Goal: Task Accomplishment & Management: Manage account settings

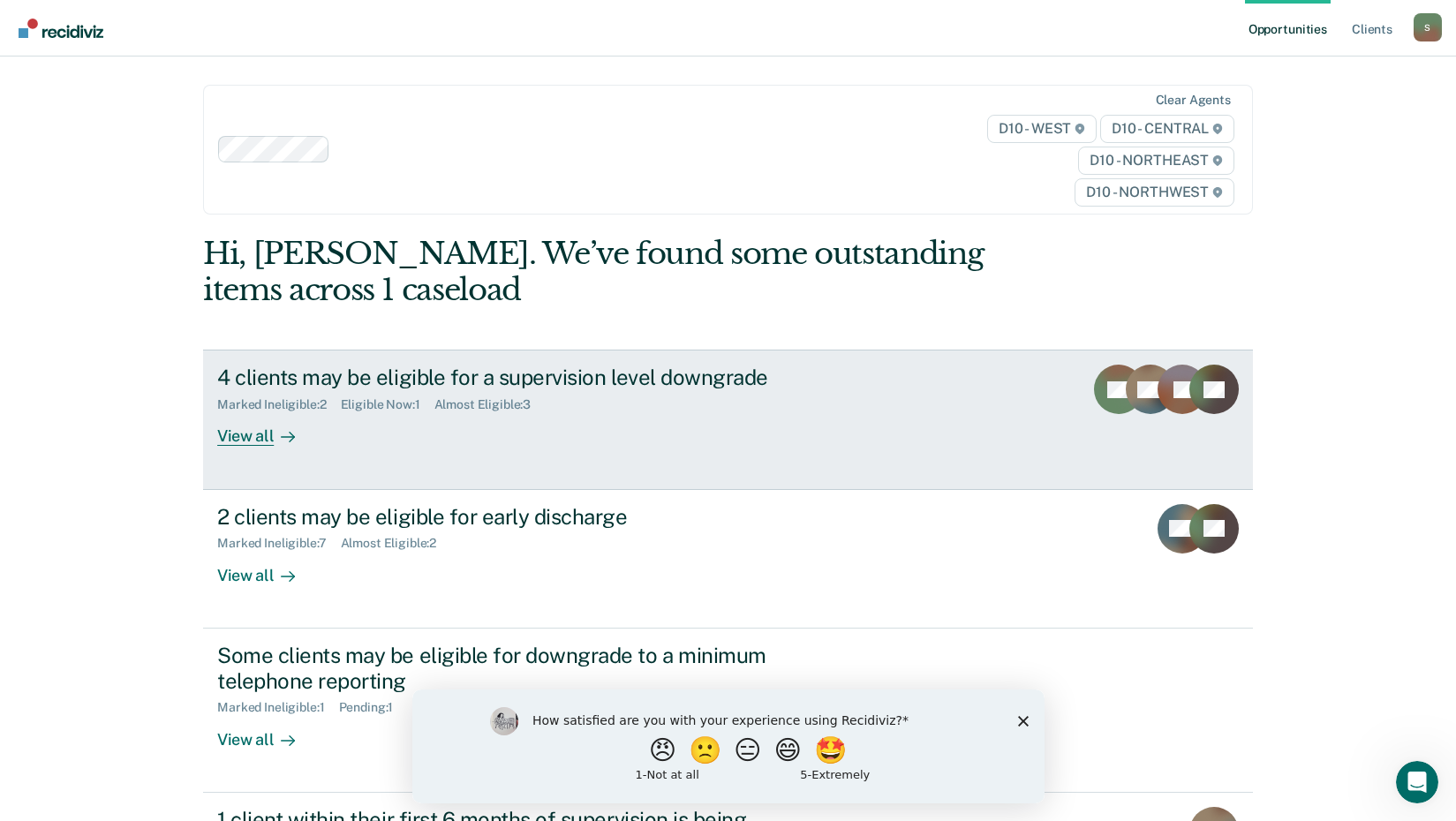
click at [239, 445] on div "View all" at bounding box center [267, 429] width 99 height 34
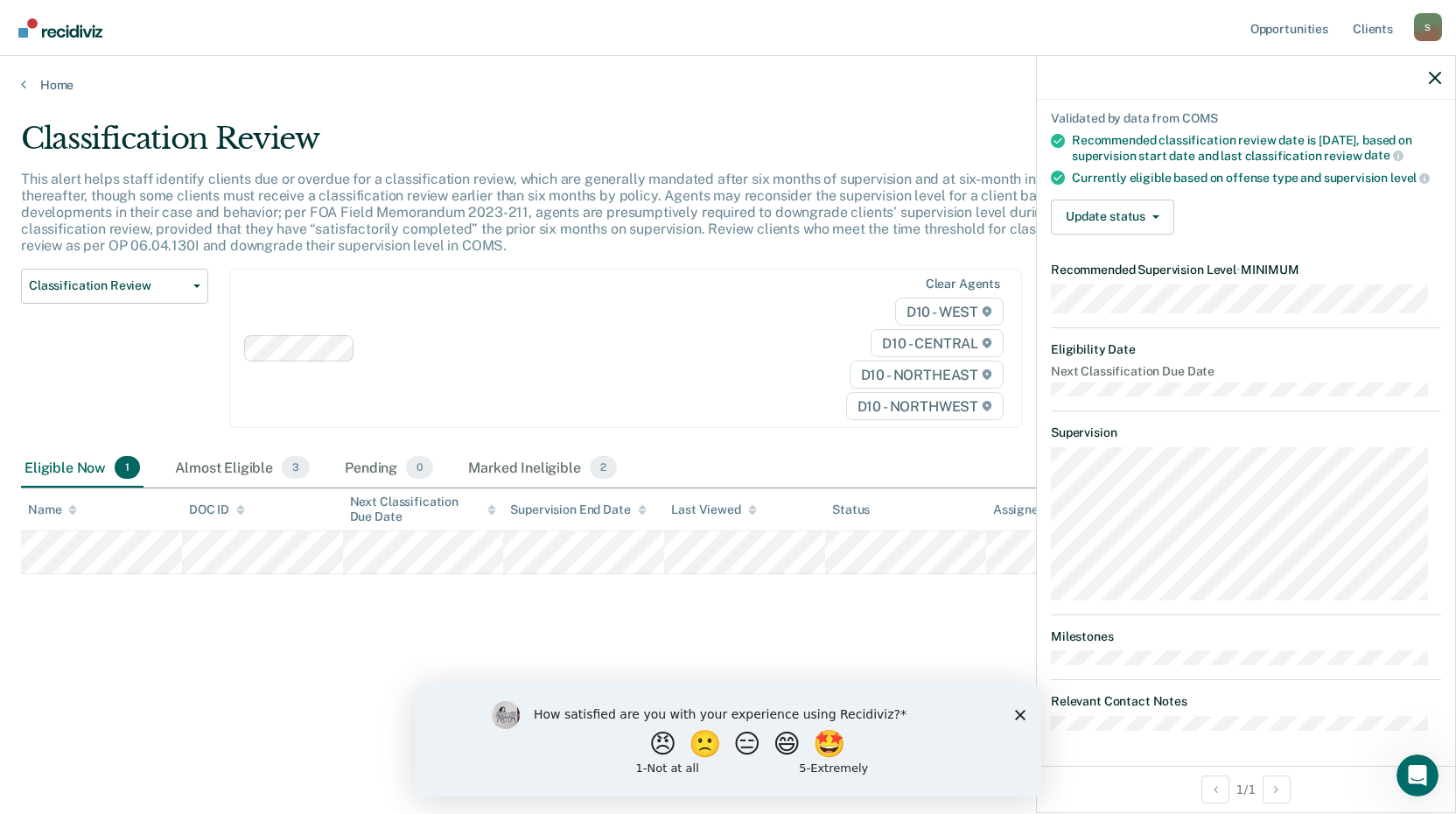
scroll to position [137, 0]
click at [1095, 216] on button "Update status" at bounding box center [1112, 217] width 123 height 35
click at [1448, 79] on div at bounding box center [1246, 78] width 418 height 44
click at [1019, 713] on polygon "Close survey" at bounding box center [1019, 714] width 10 height 10
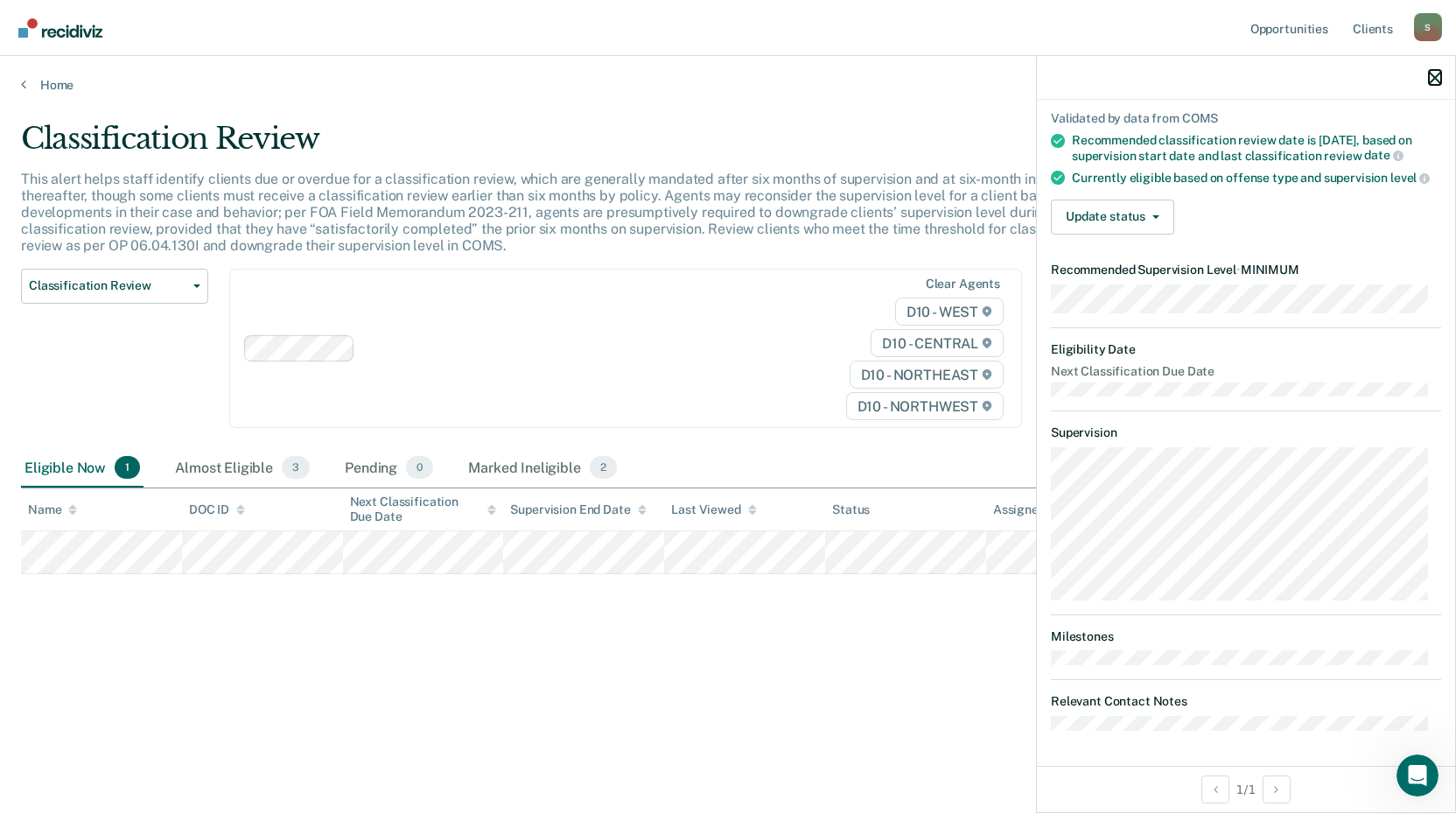
click at [1432, 75] on icon "button" at bounding box center [1434, 77] width 12 height 12
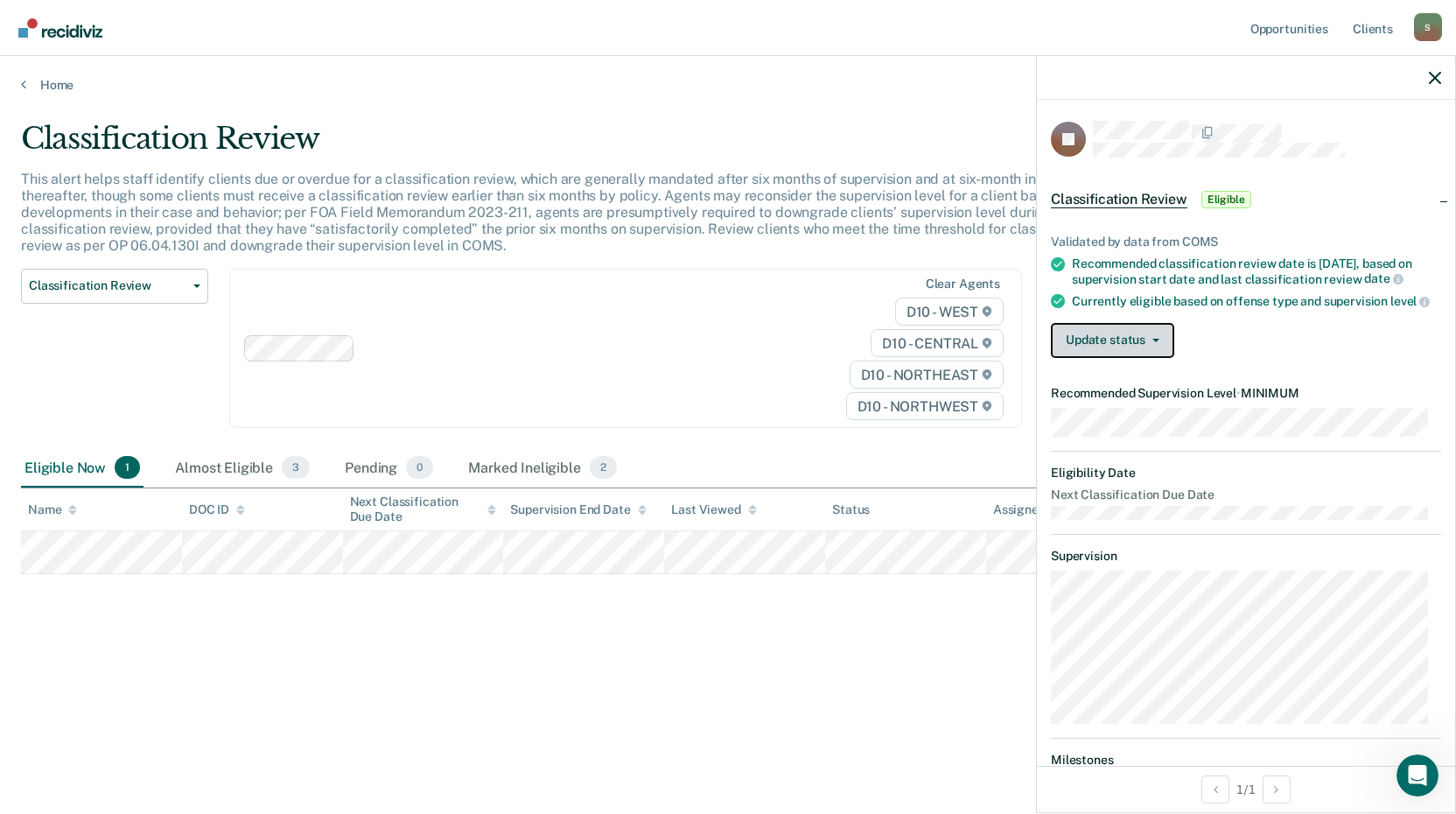
click at [1079, 358] on button "Update status" at bounding box center [1112, 340] width 123 height 35
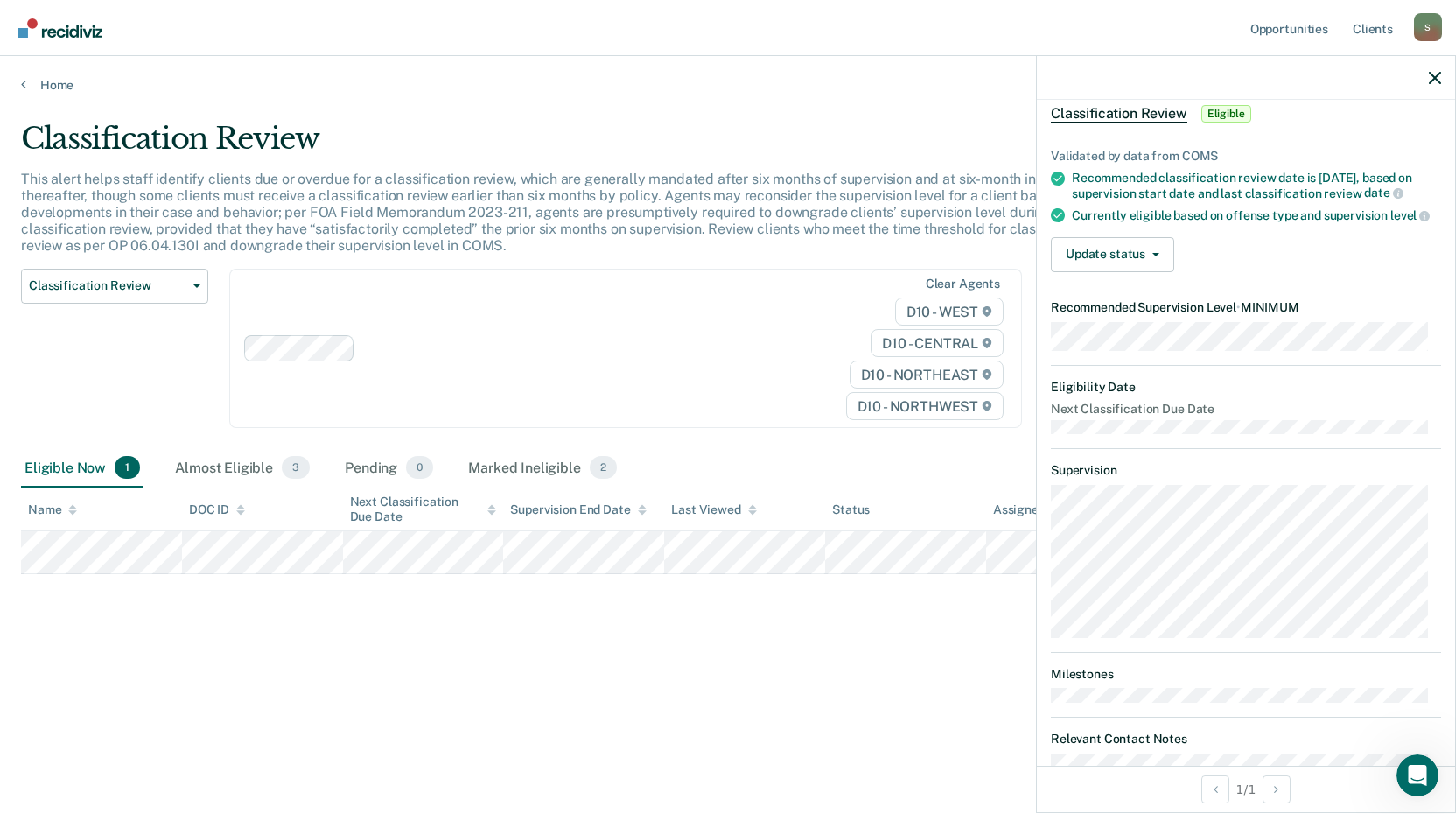
scroll to position [0, 0]
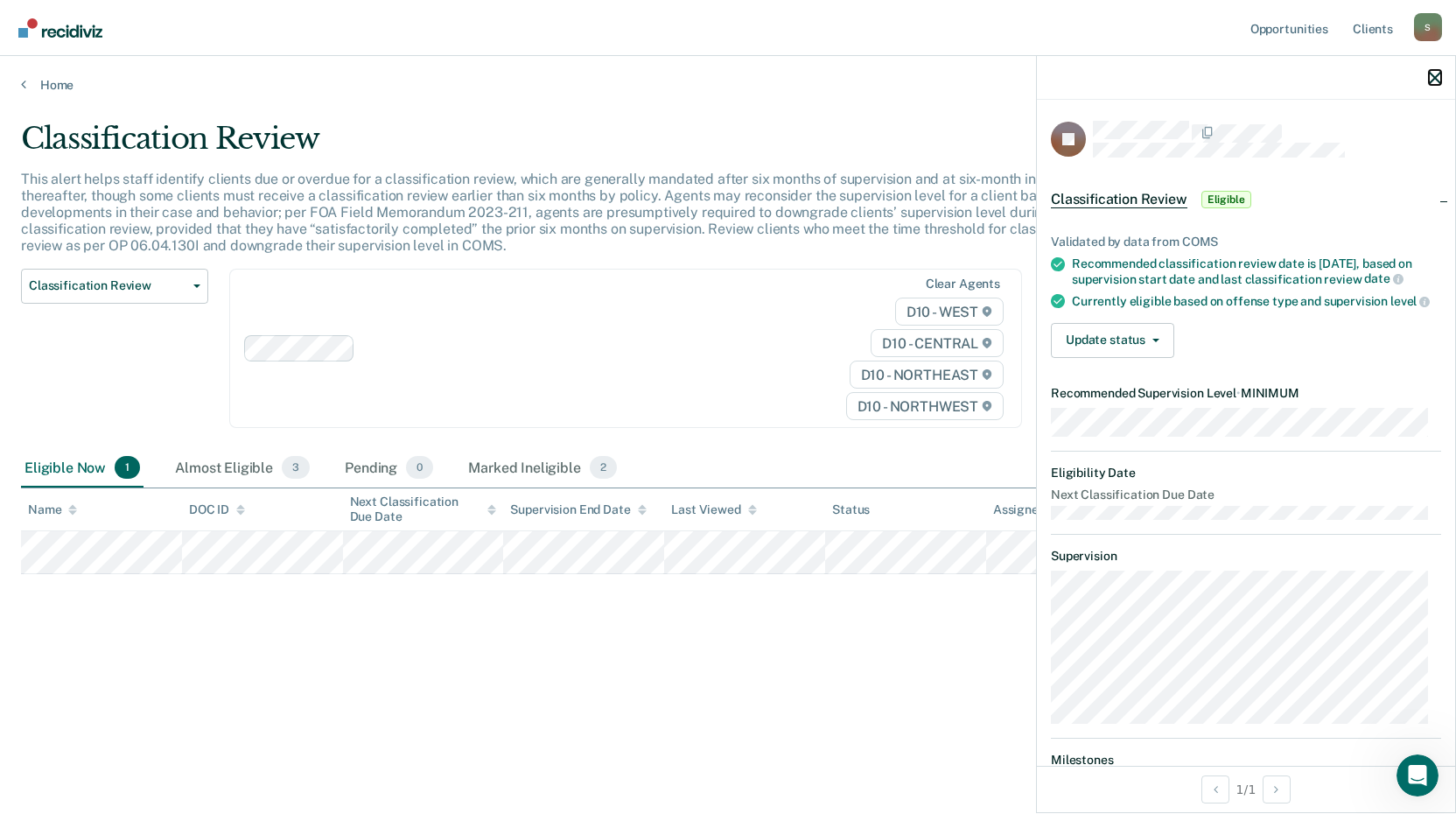
click at [1431, 77] on icon "button" at bounding box center [1434, 77] width 12 height 12
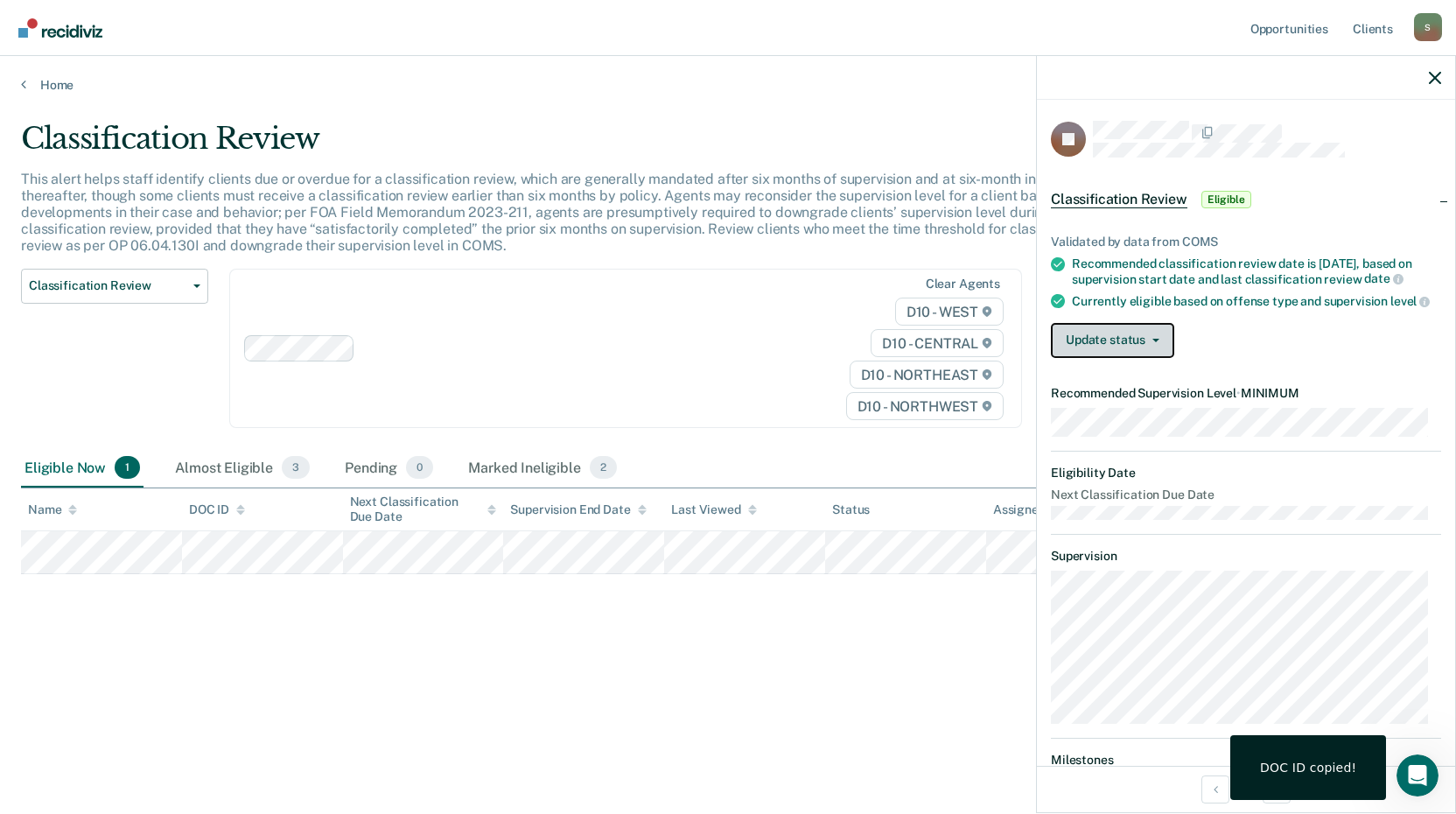
click at [1090, 354] on button "Update status" at bounding box center [1112, 340] width 123 height 35
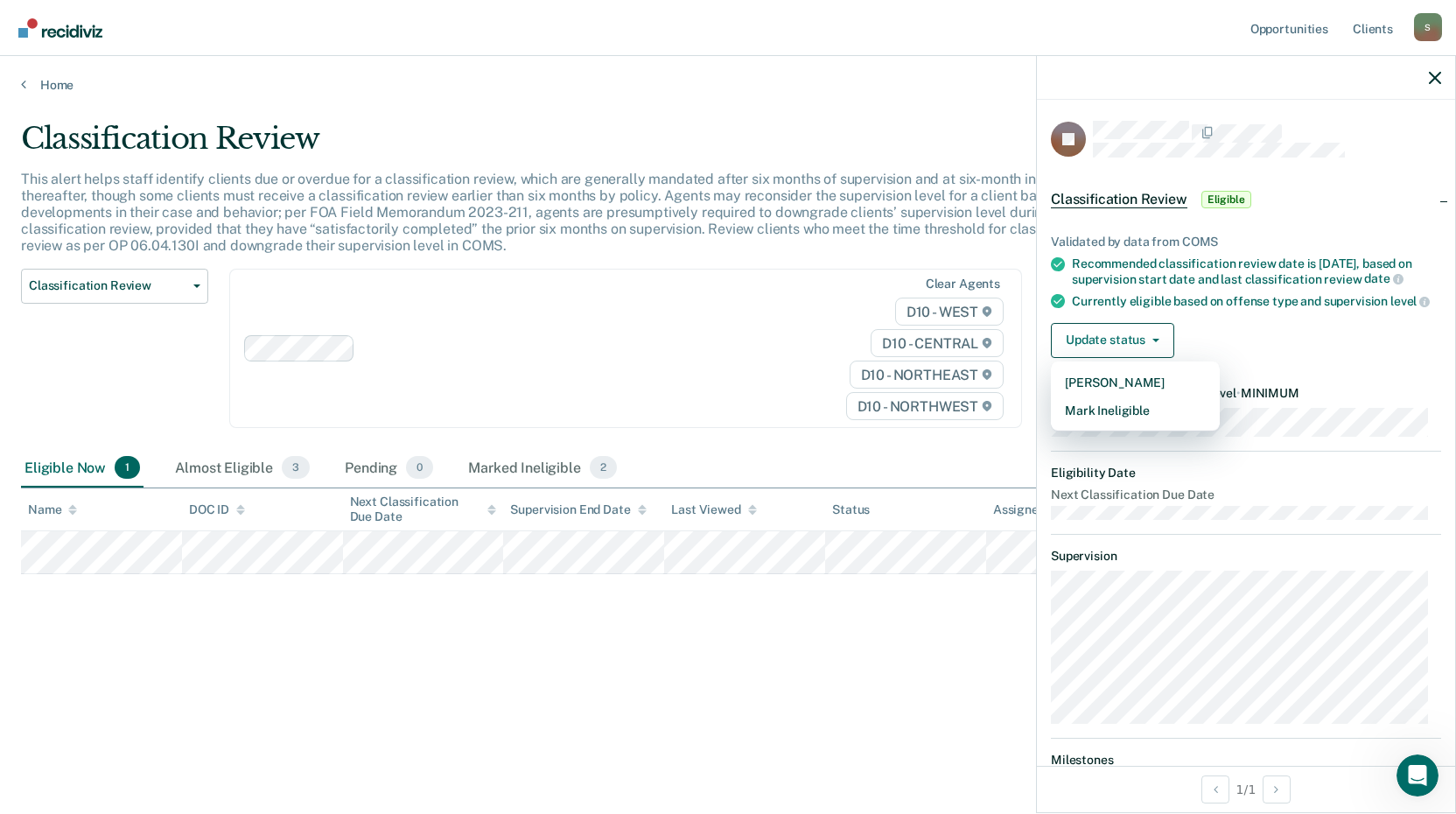
click at [950, 628] on div "Classification Review This alert helps staff identify clients due or overdue fo…" at bounding box center [728, 402] width 1414 height 562
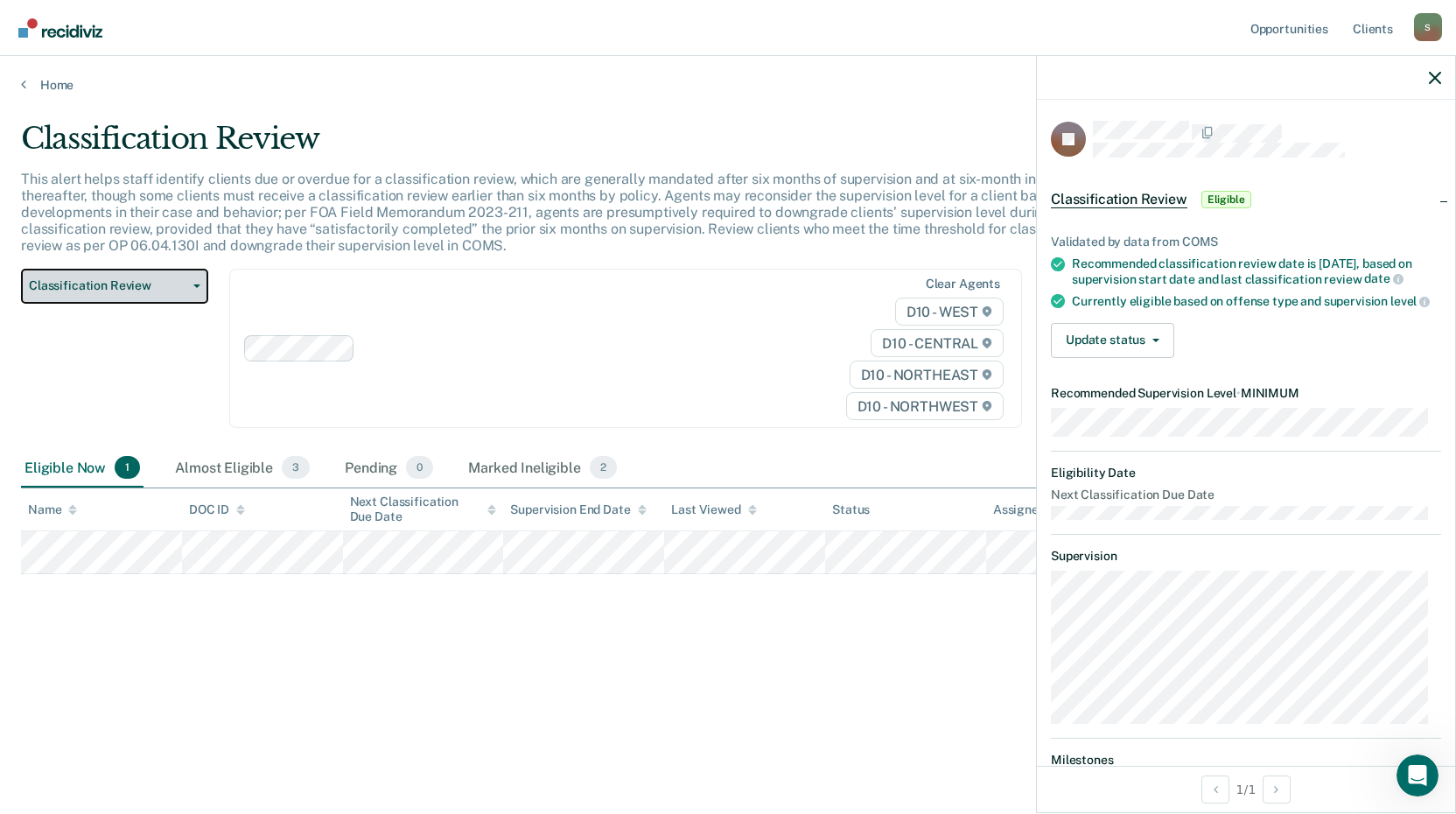
click at [54, 288] on span "Classification Review" at bounding box center [107, 285] width 158 height 15
click at [281, 476] on div "Almost Eligible 3" at bounding box center [242, 468] width 142 height 39
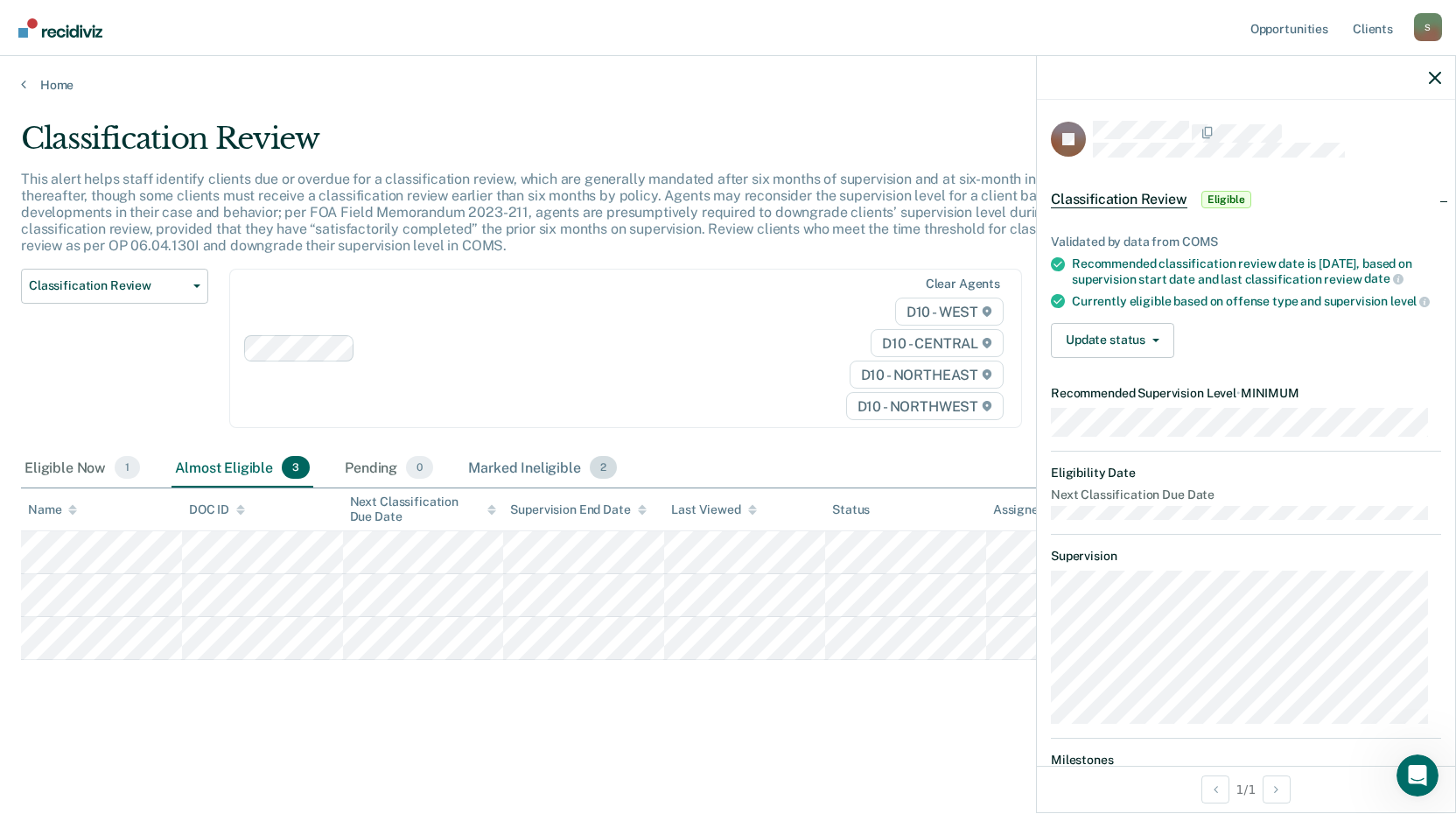
click at [502, 463] on div "Marked Ineligible 2" at bounding box center [542, 468] width 156 height 39
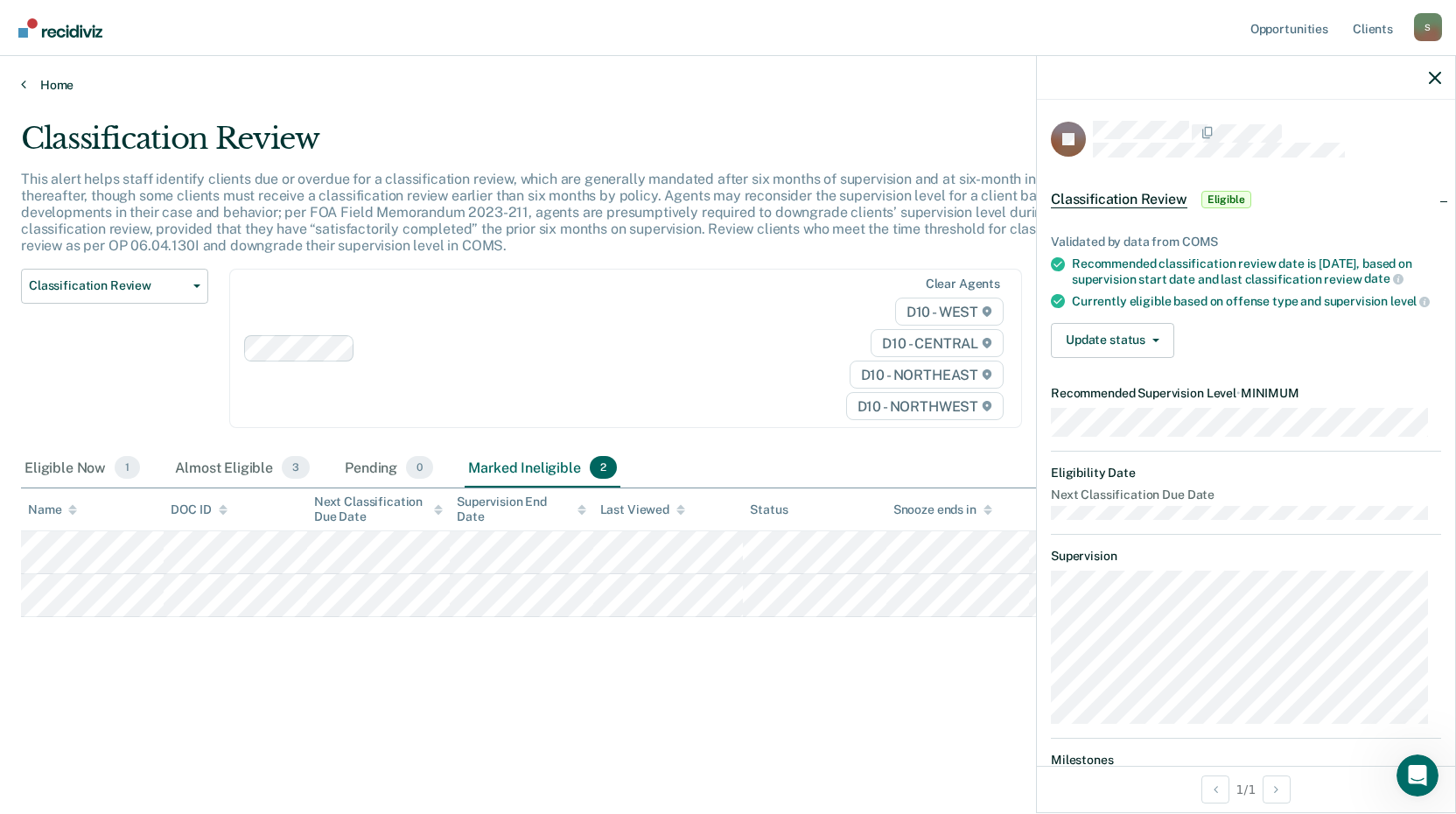
click at [36, 78] on link "Home" at bounding box center [728, 84] width 1414 height 16
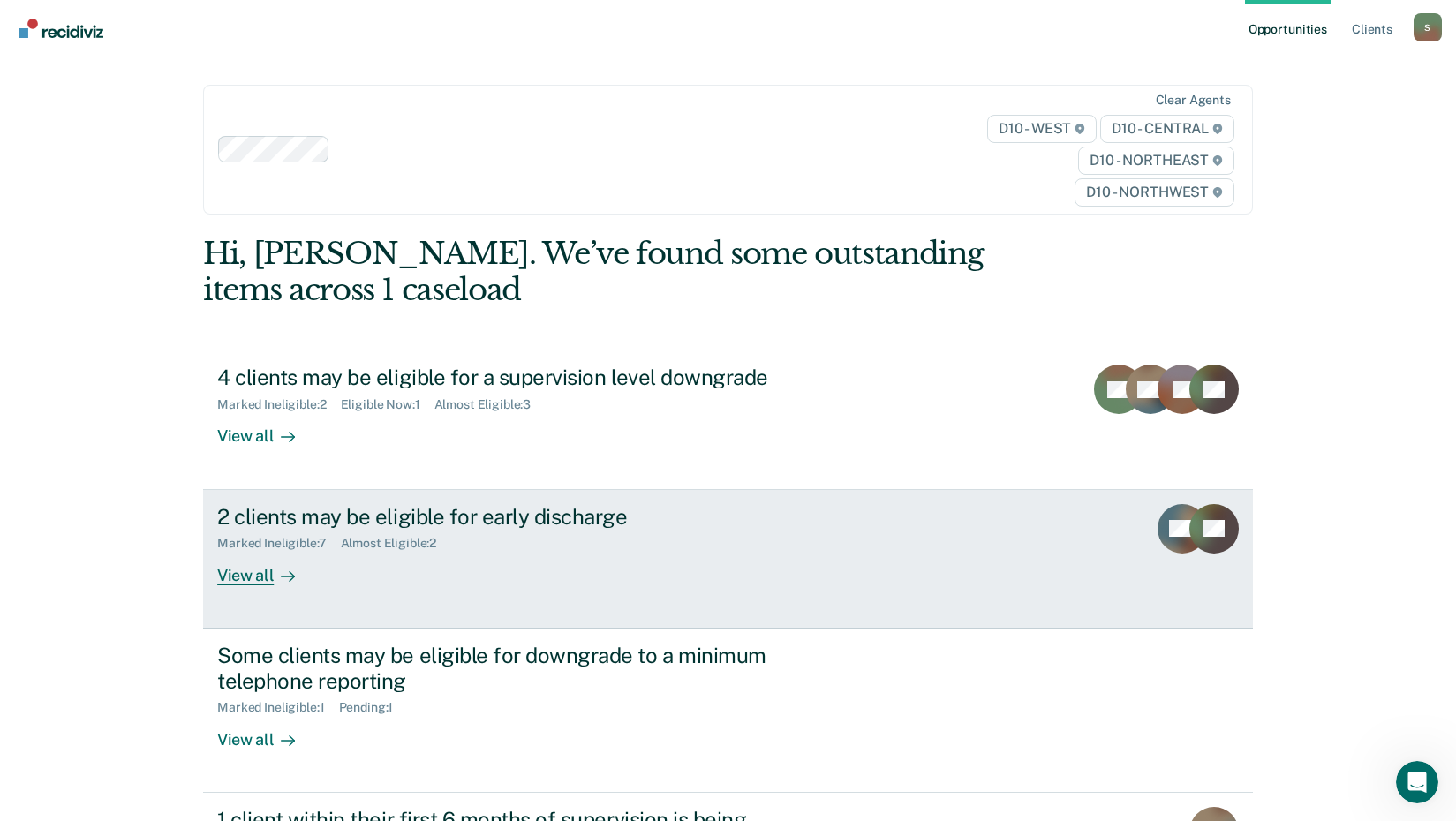
click at [245, 586] on link "2 clients may be eligible for early discharge Marked Ineligible : 7 Almost Elig…" at bounding box center [728, 559] width 1050 height 139
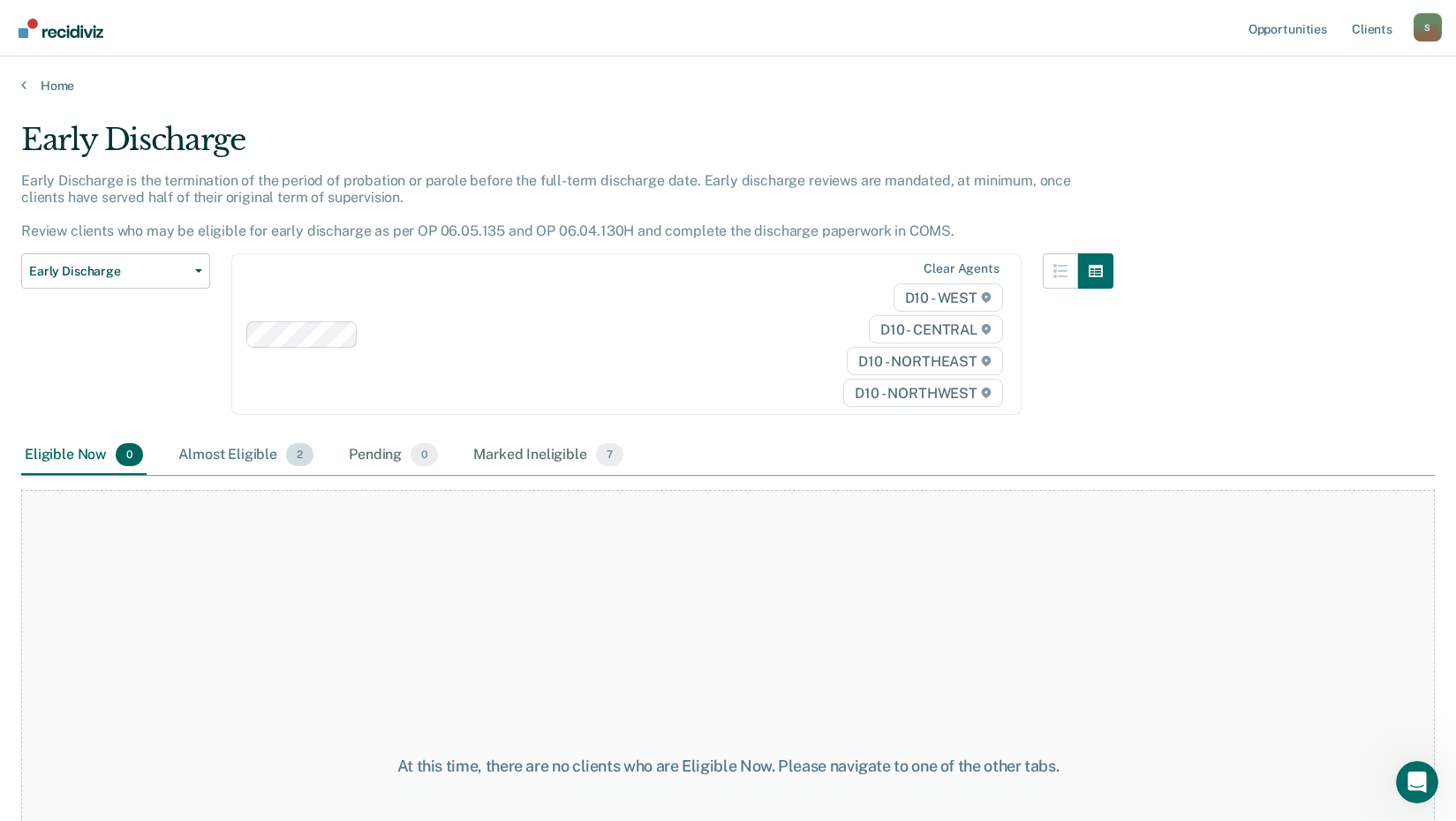
click at [230, 461] on div "Almost Eligible 2" at bounding box center [246, 455] width 143 height 39
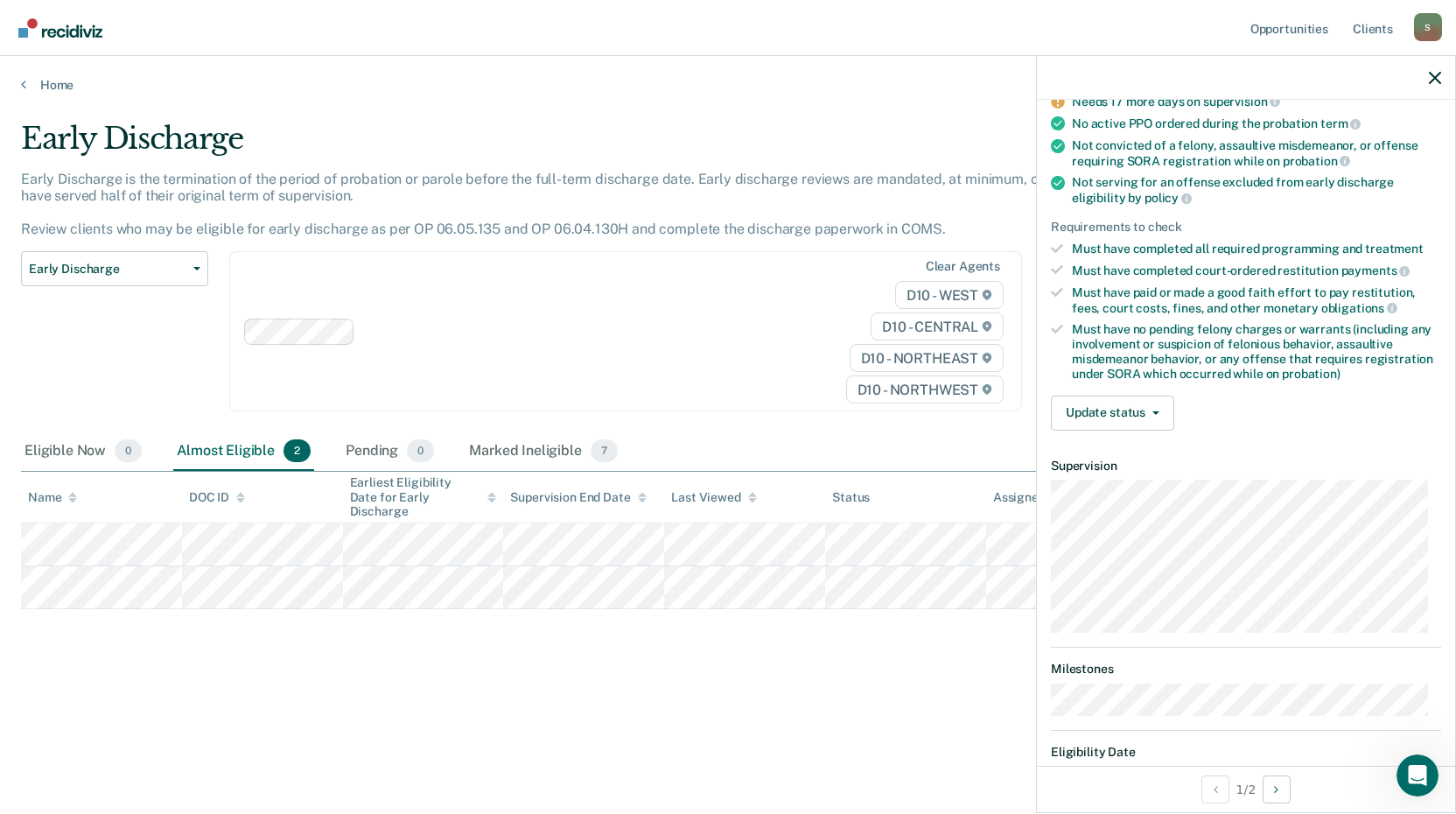
scroll to position [229, 0]
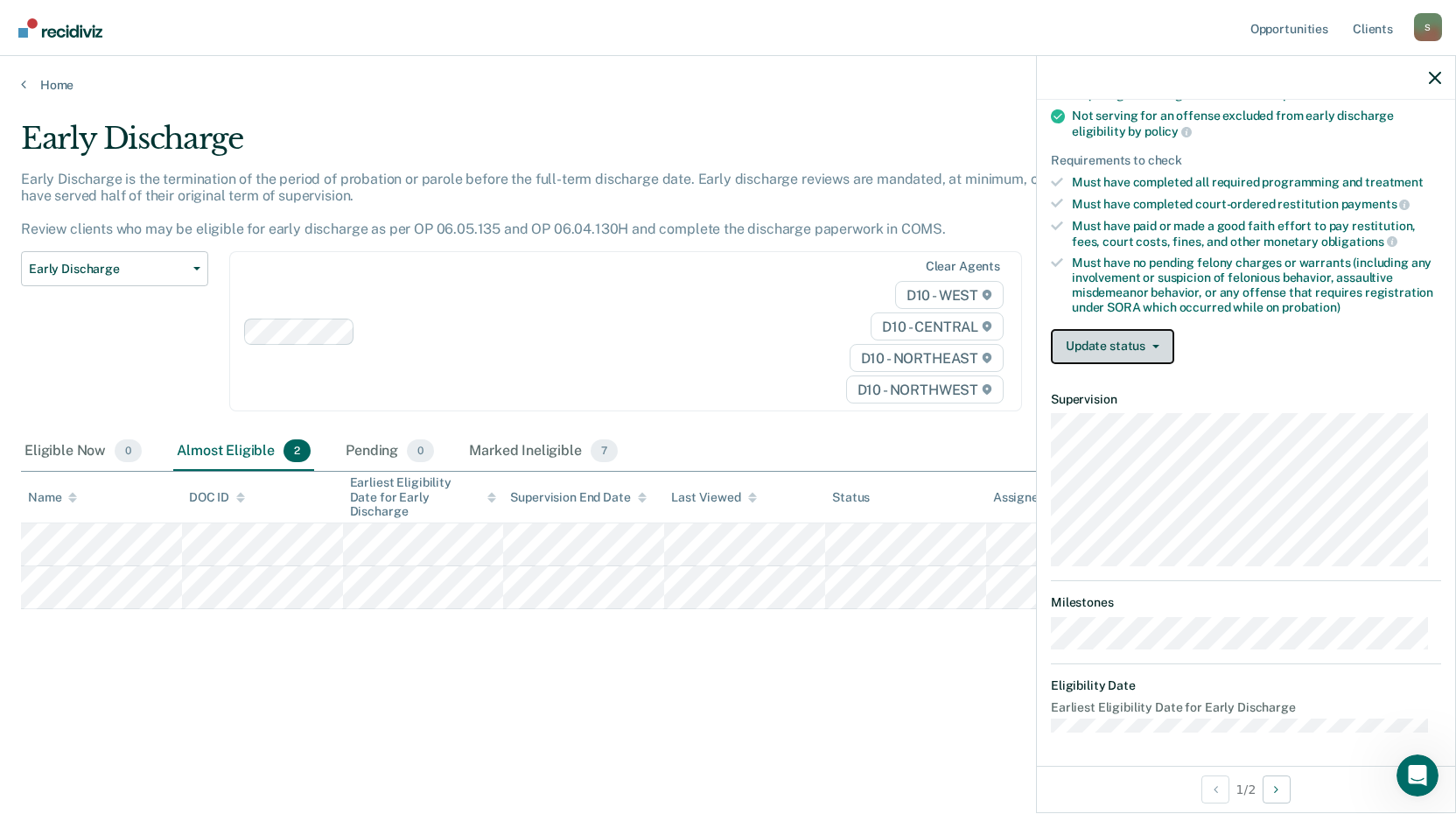
click at [1139, 351] on button "Update status" at bounding box center [1112, 347] width 123 height 35
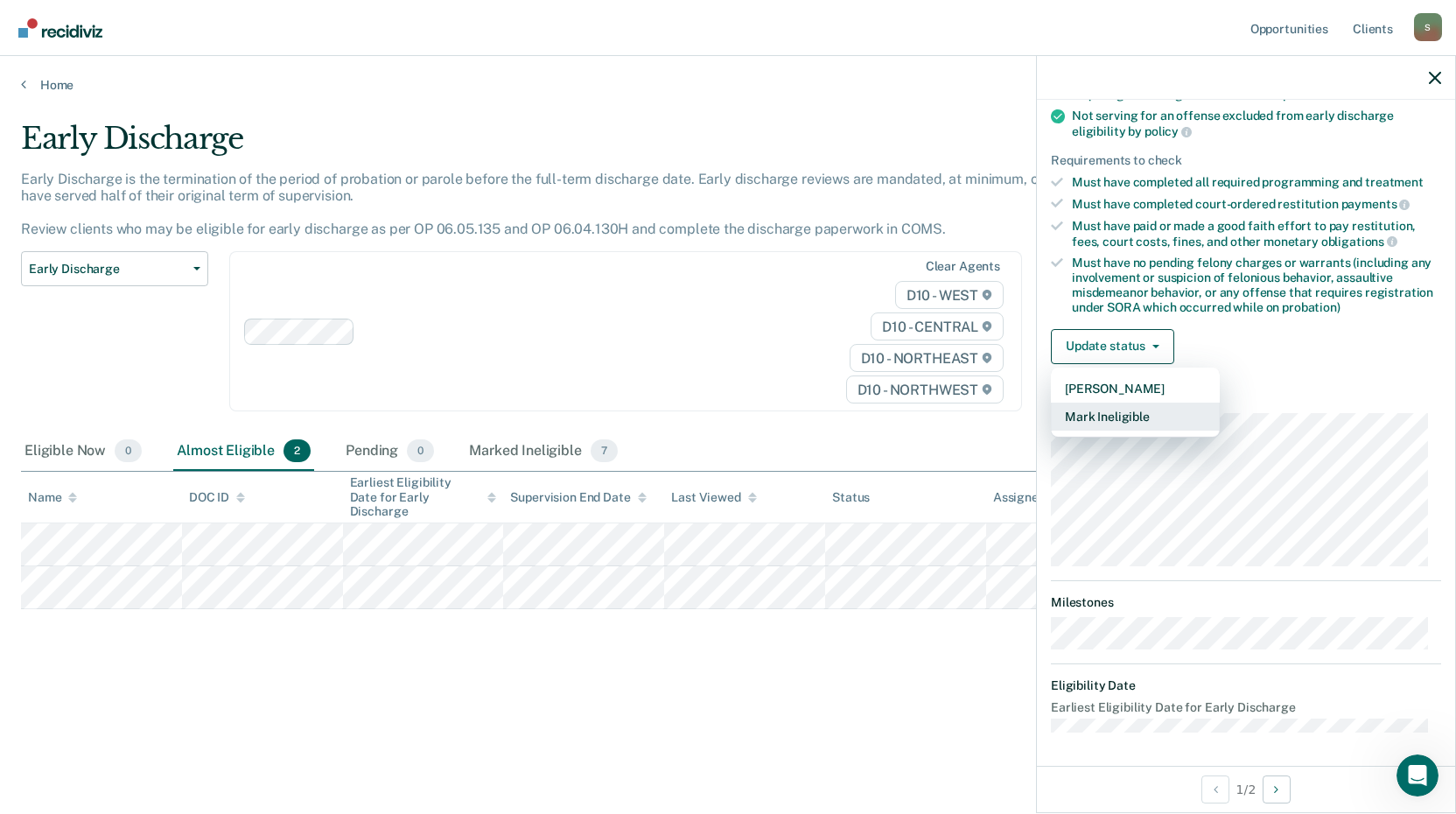
click at [1146, 415] on button "Mark Ineligible" at bounding box center [1135, 417] width 169 height 28
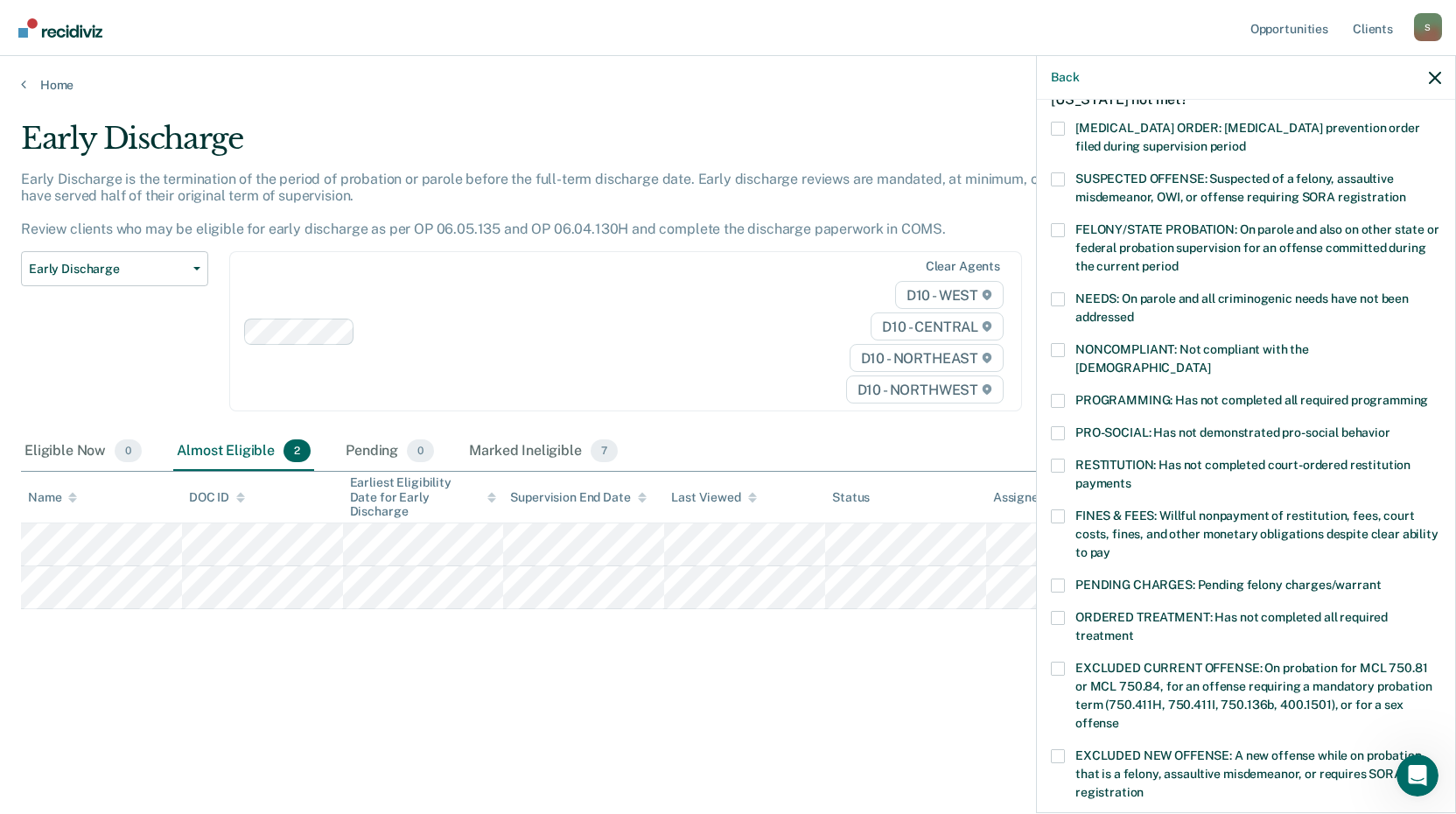
scroll to position [87, 0]
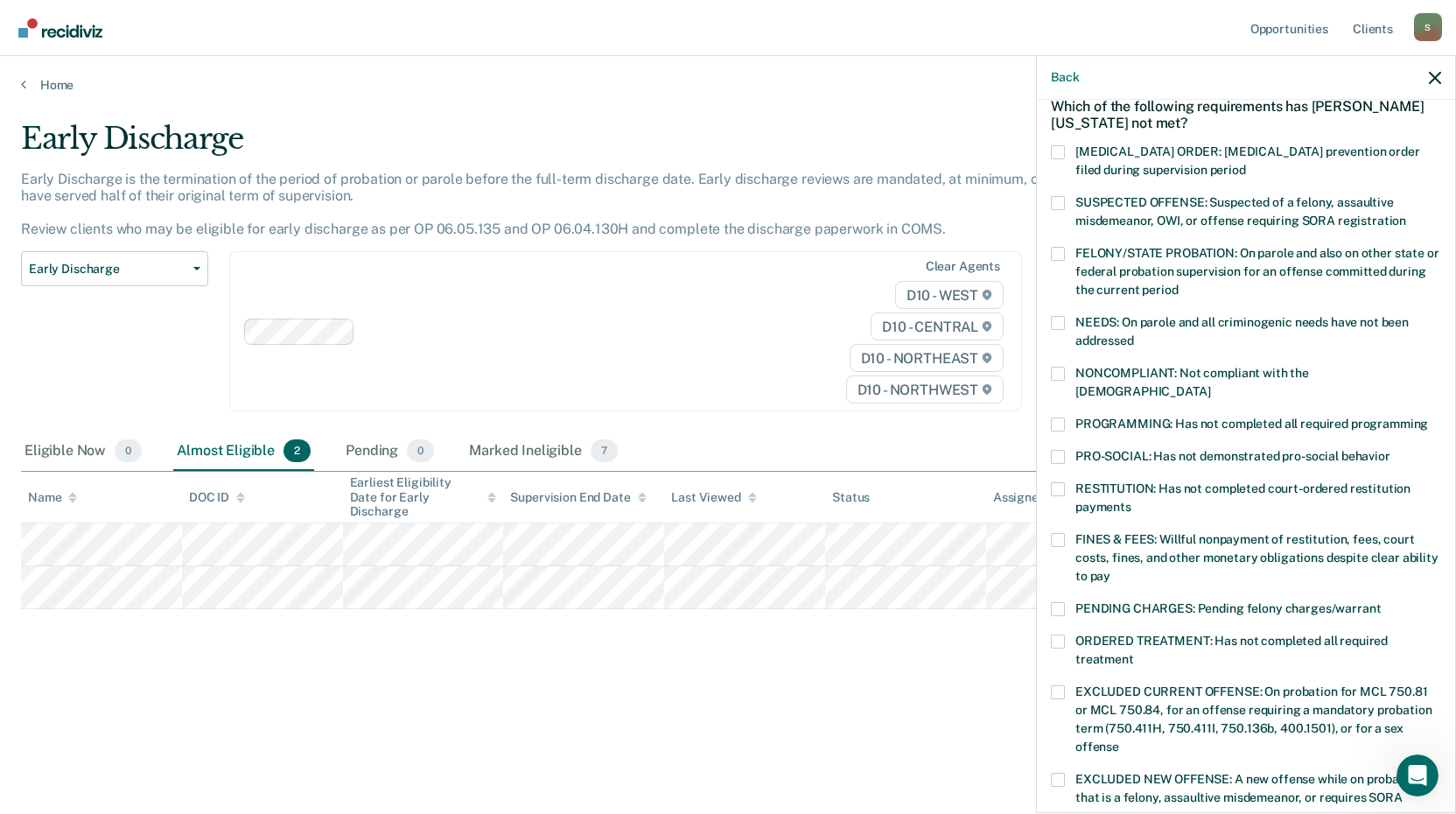
click at [1059, 367] on span at bounding box center [1057, 374] width 14 height 14
click at [1210, 385] on input "NONCOMPLIANT: Not compliant with the [DEMOGRAPHIC_DATA]" at bounding box center [1210, 385] width 0 height 0
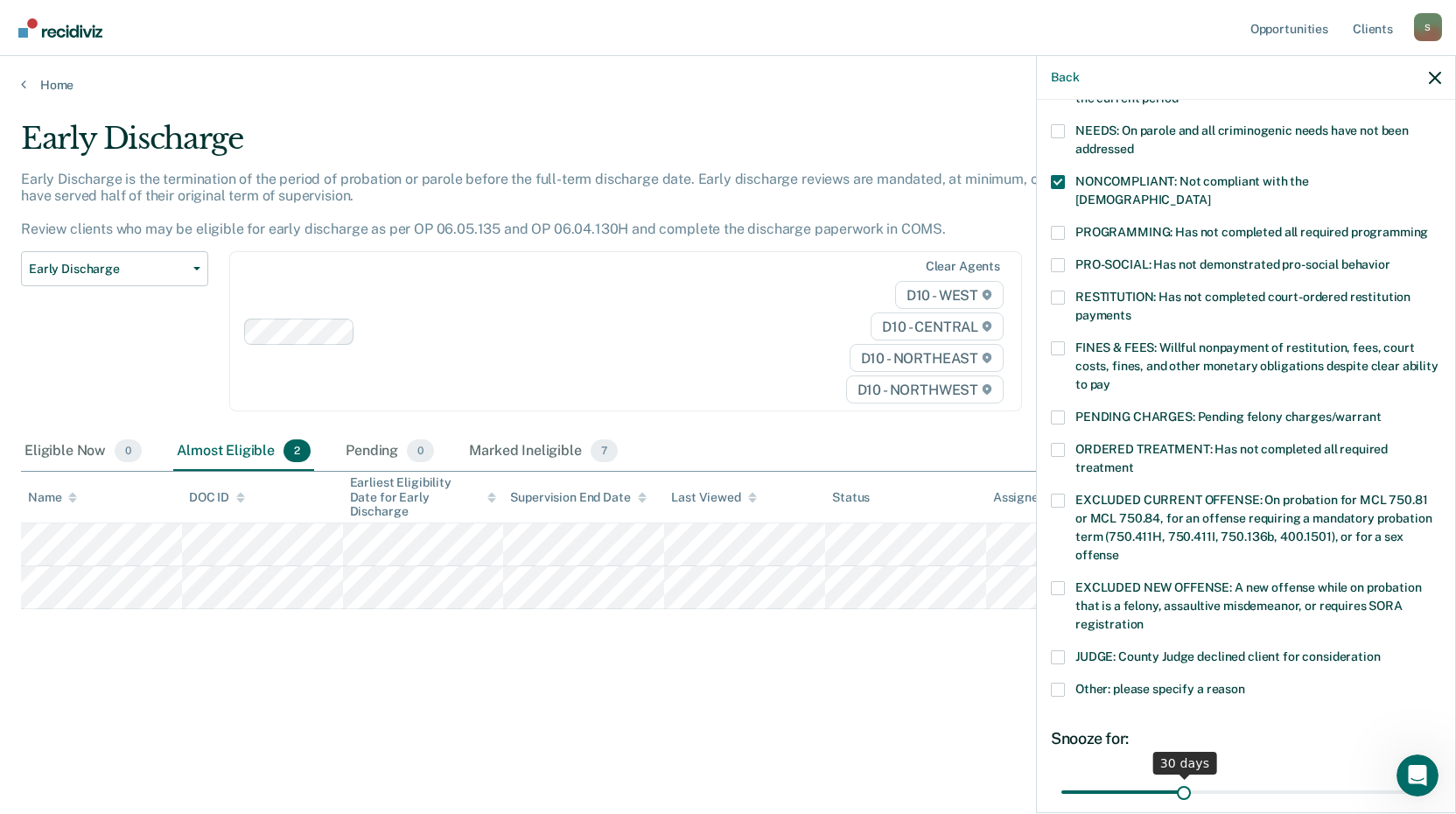
scroll to position [425, 0]
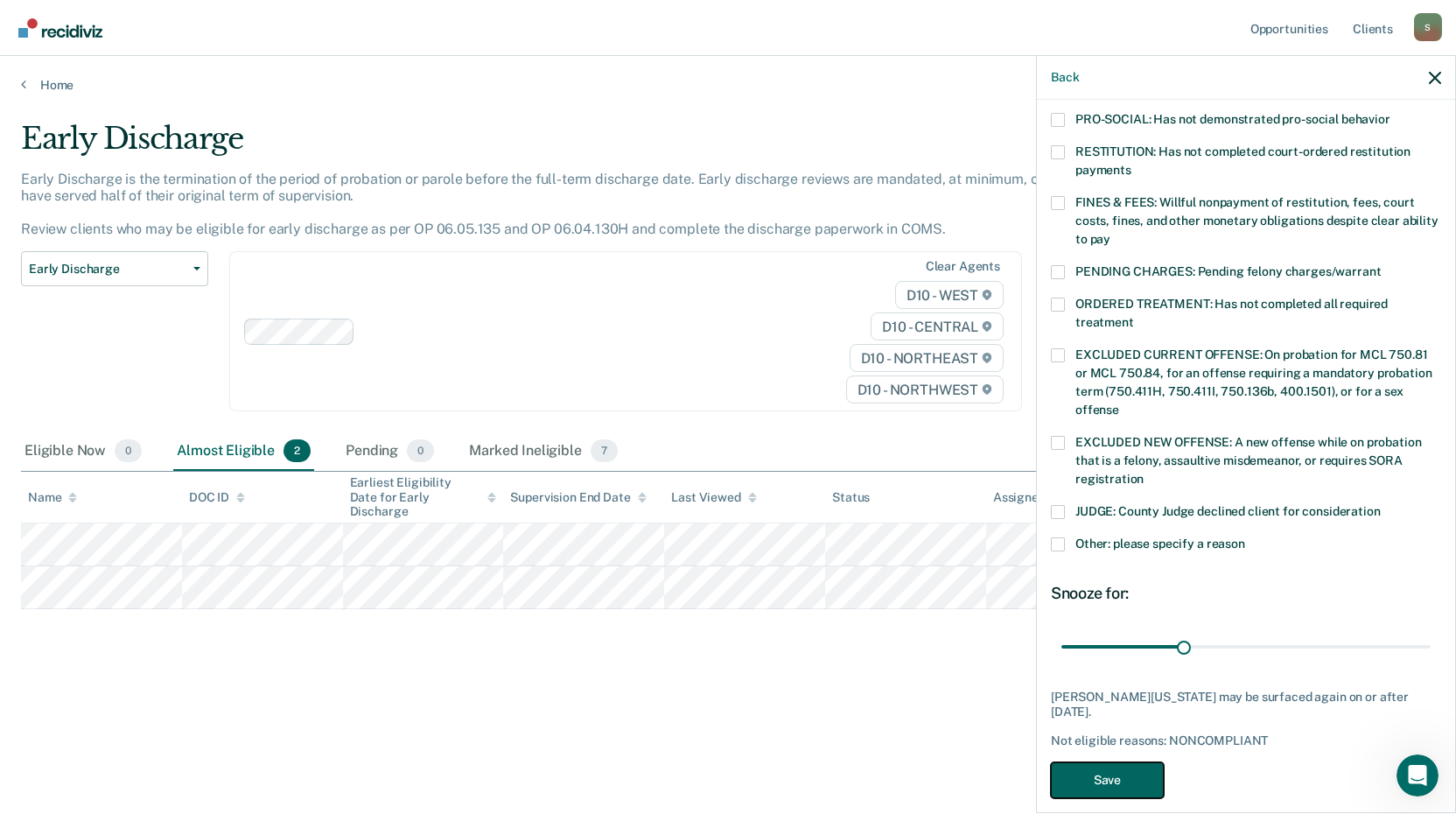
click at [1121, 763] on button "Save" at bounding box center [1106, 780] width 113 height 36
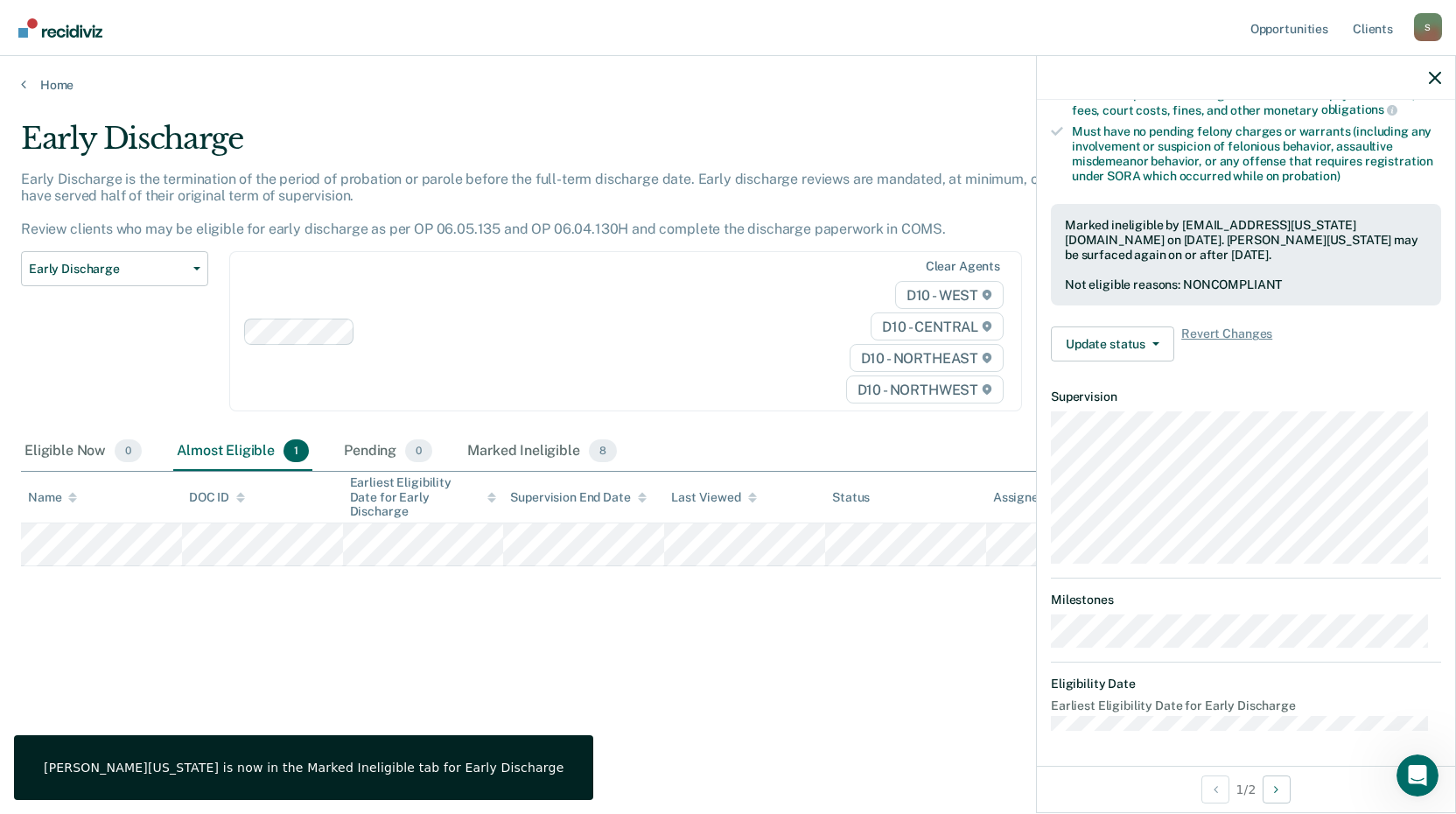
scroll to position [212, 0]
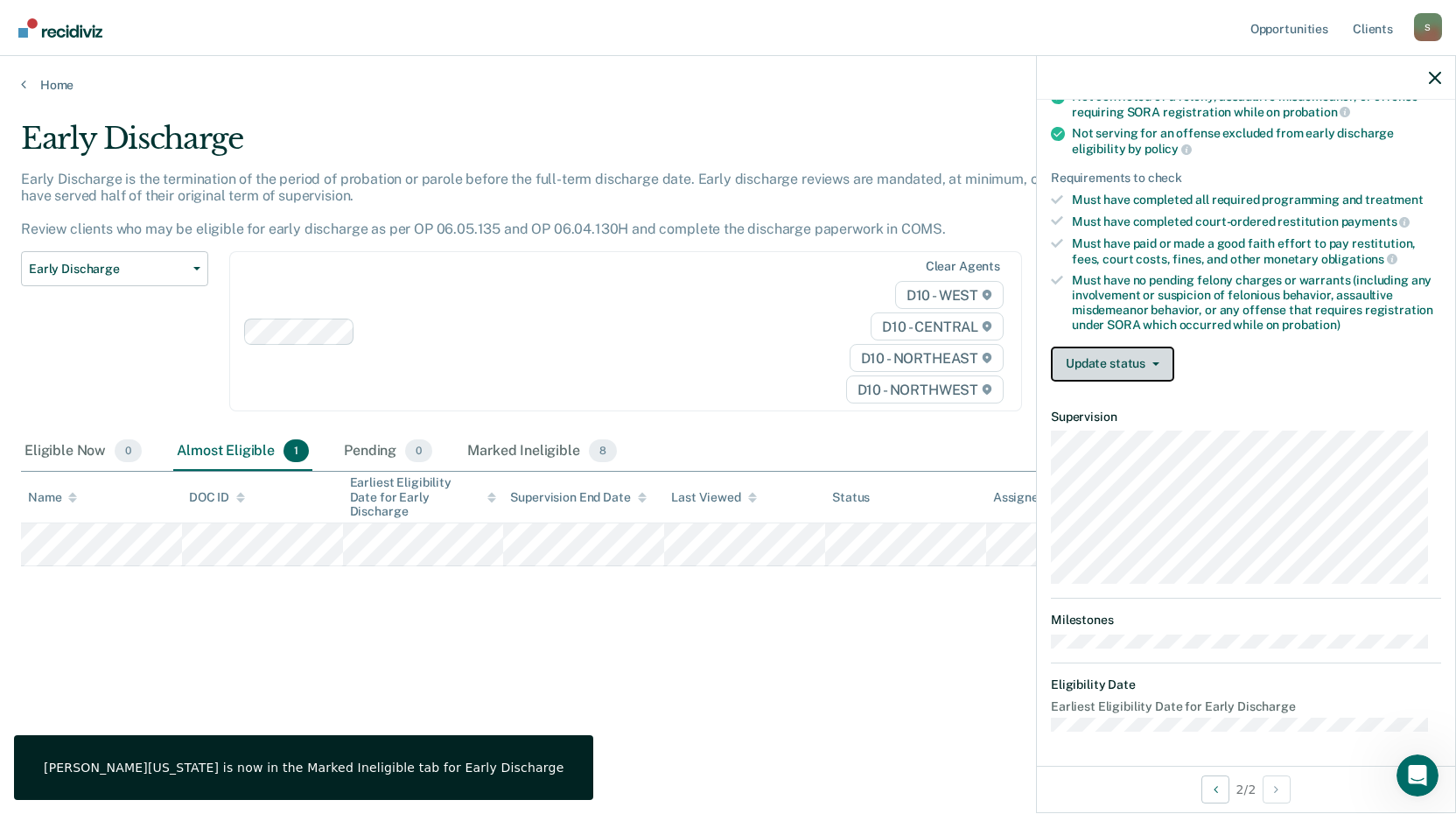
click at [1114, 363] on button "Update status" at bounding box center [1112, 364] width 123 height 35
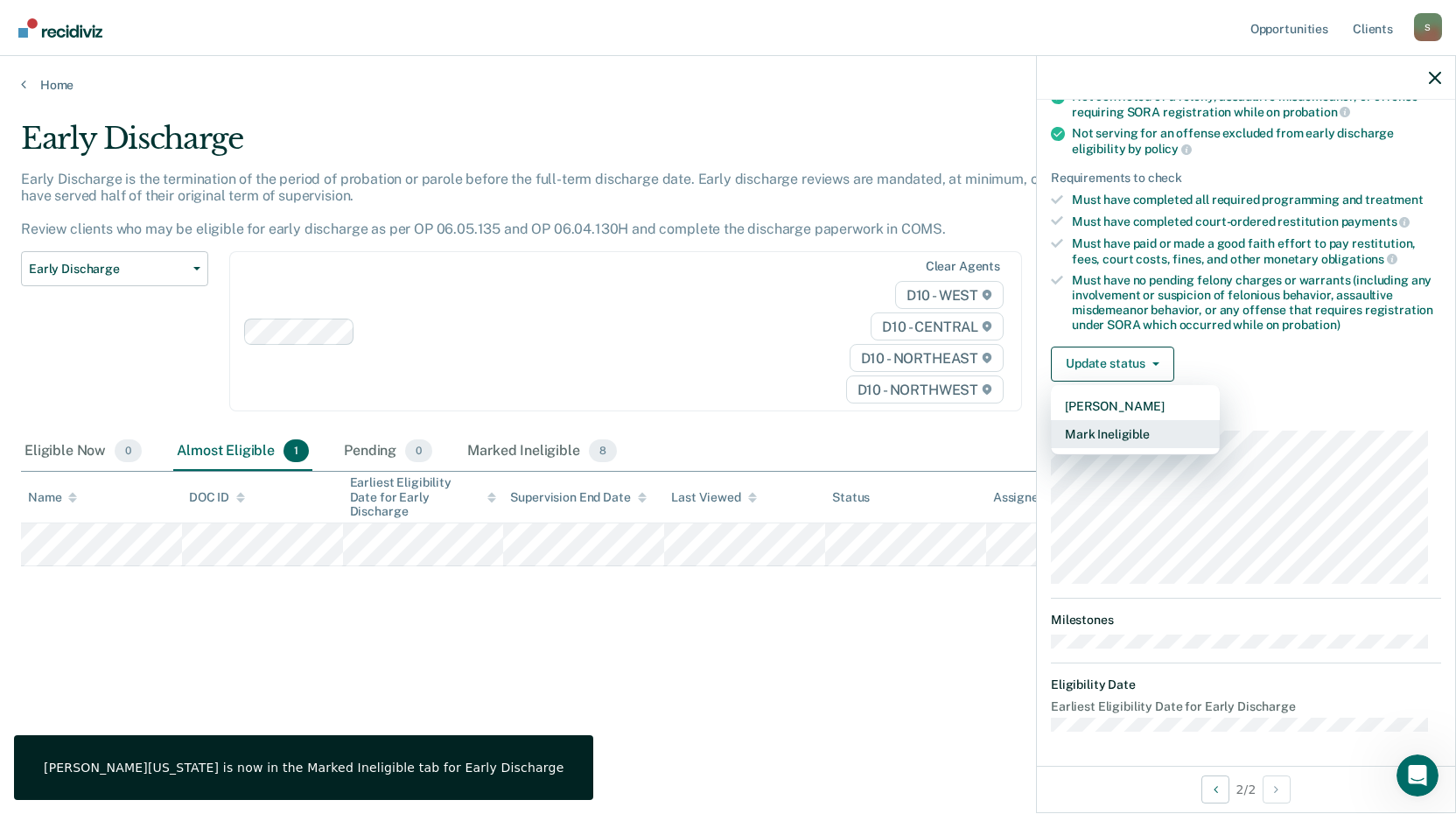
click at [1131, 428] on button "Mark Ineligible" at bounding box center [1135, 434] width 169 height 28
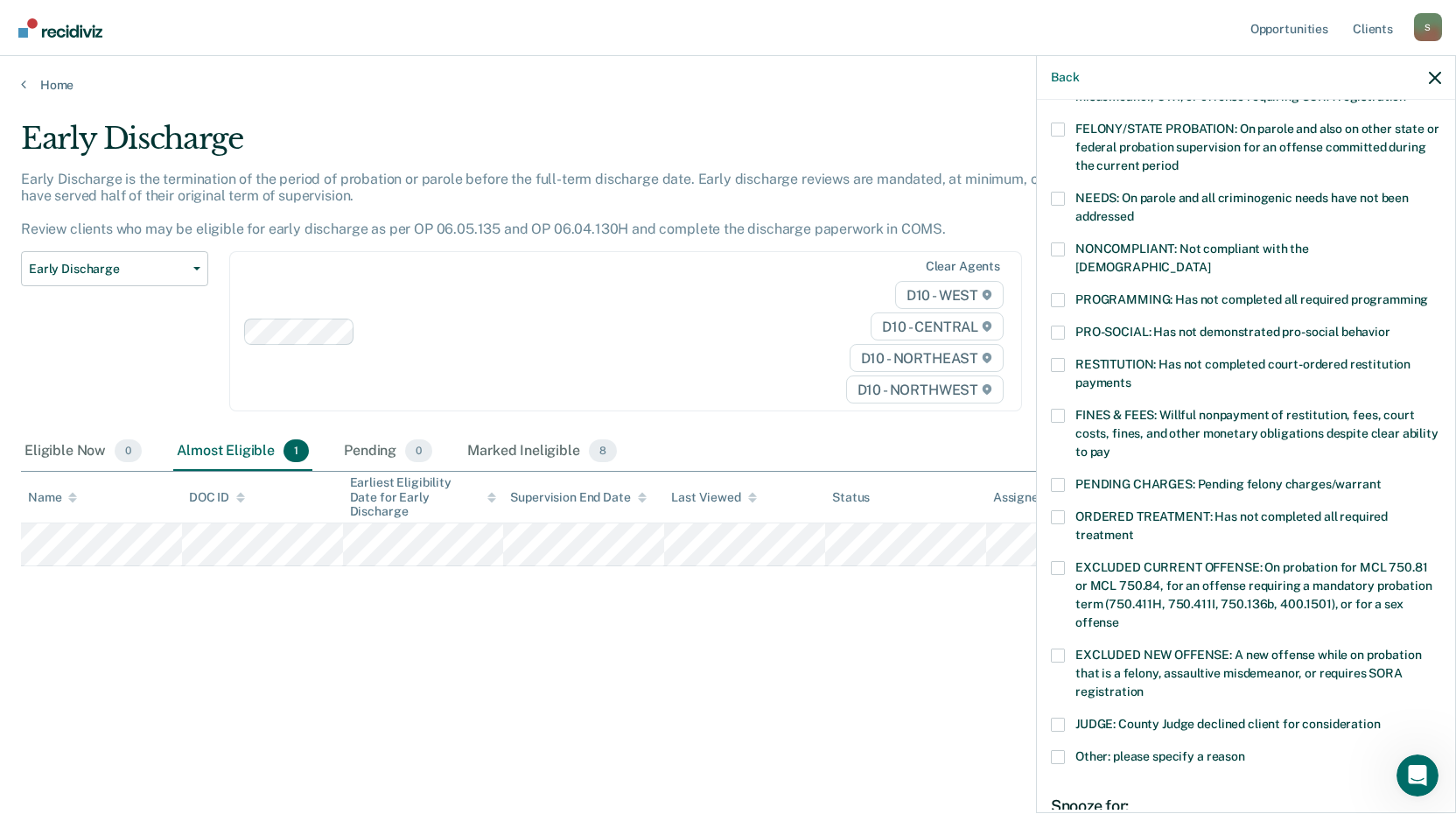
click at [1061, 294] on span at bounding box center [1057, 300] width 14 height 14
click at [1428, 294] on input "PROGRAMMING: Has not completed all required programming" at bounding box center [1428, 294] width 0 height 0
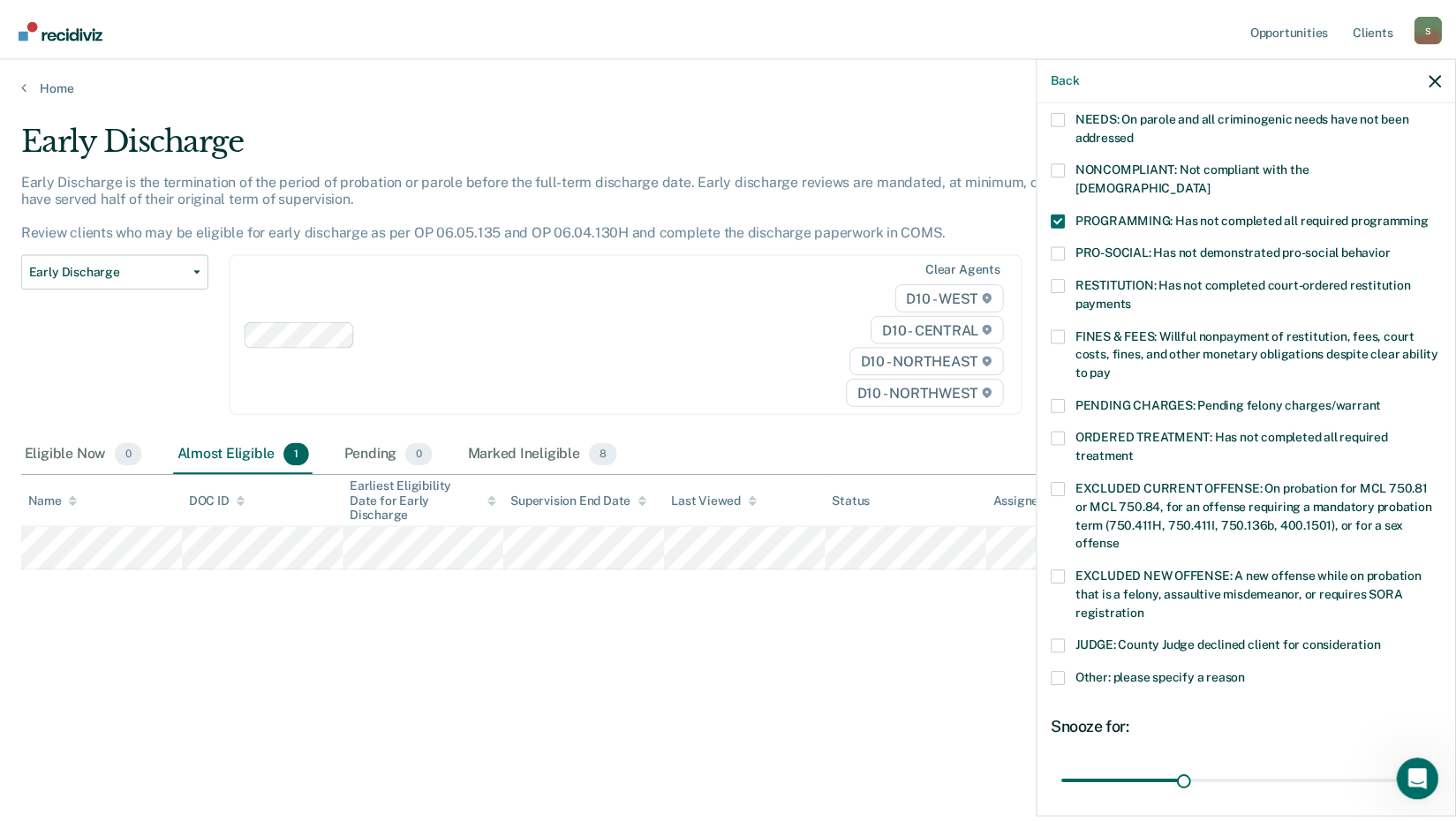
scroll to position [429, 0]
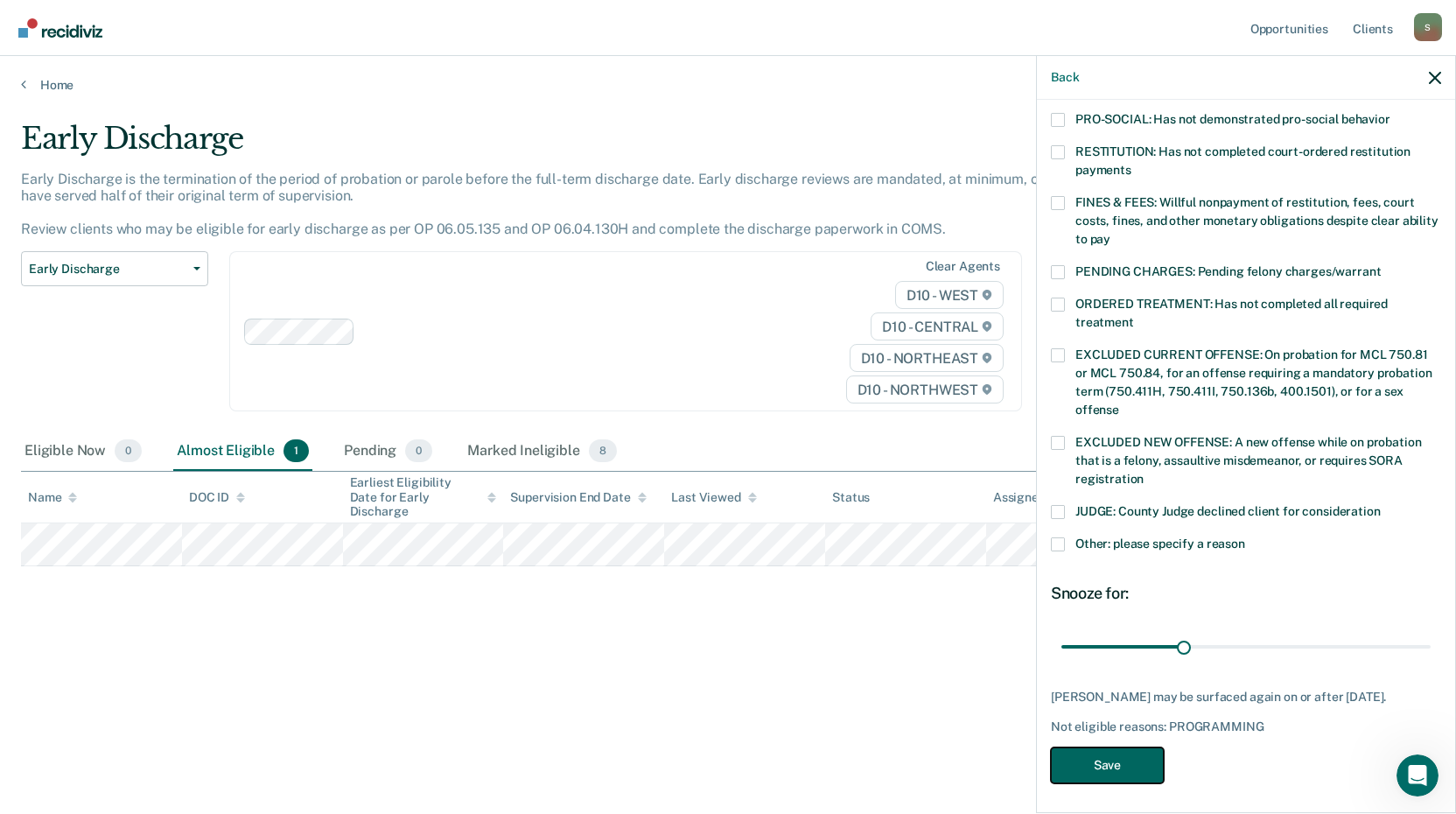
click at [1118, 760] on button "Save" at bounding box center [1106, 765] width 113 height 36
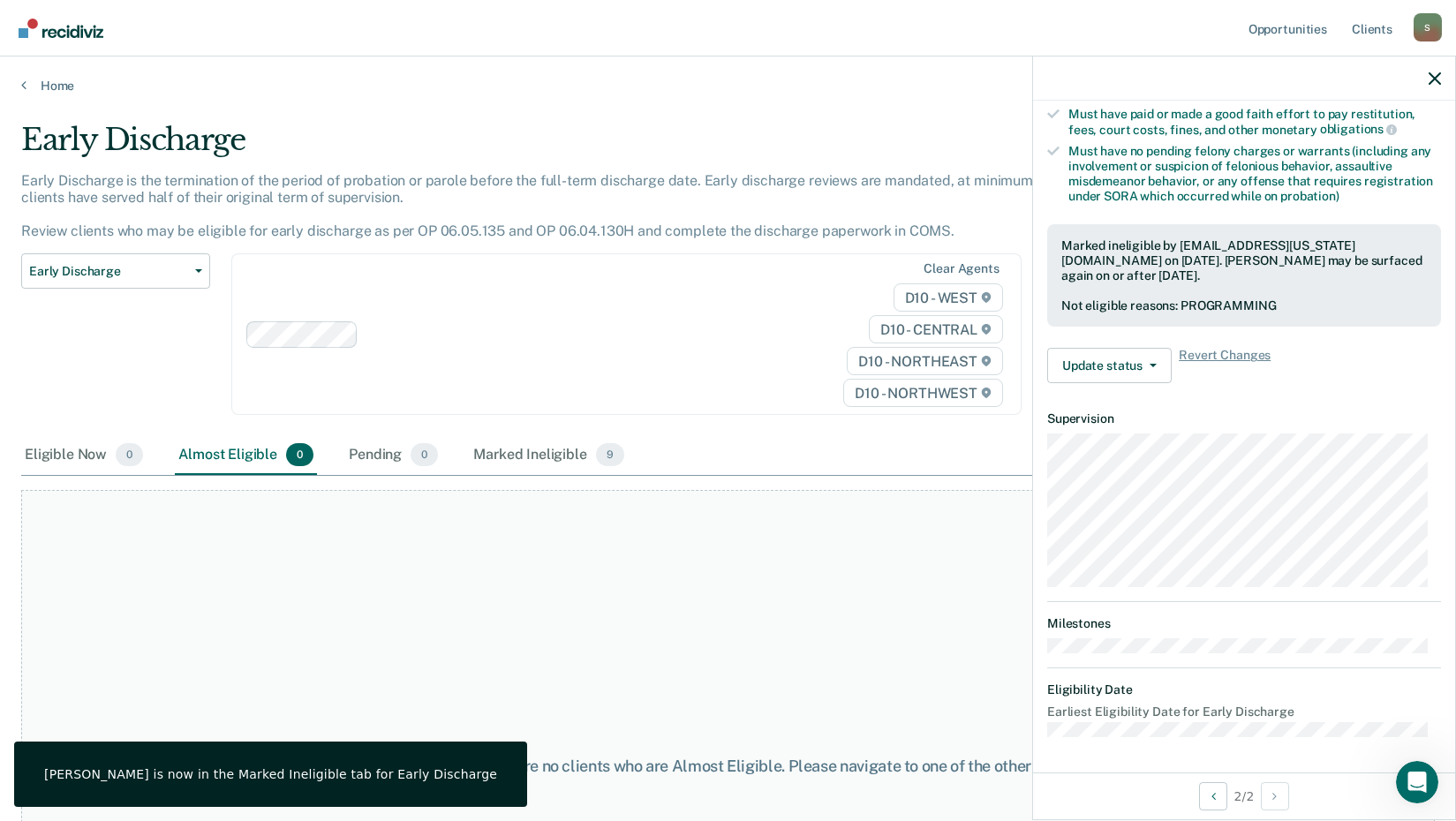
scroll to position [344, 0]
click at [516, 452] on div "Marked Ineligible 9" at bounding box center [548, 455] width 158 height 39
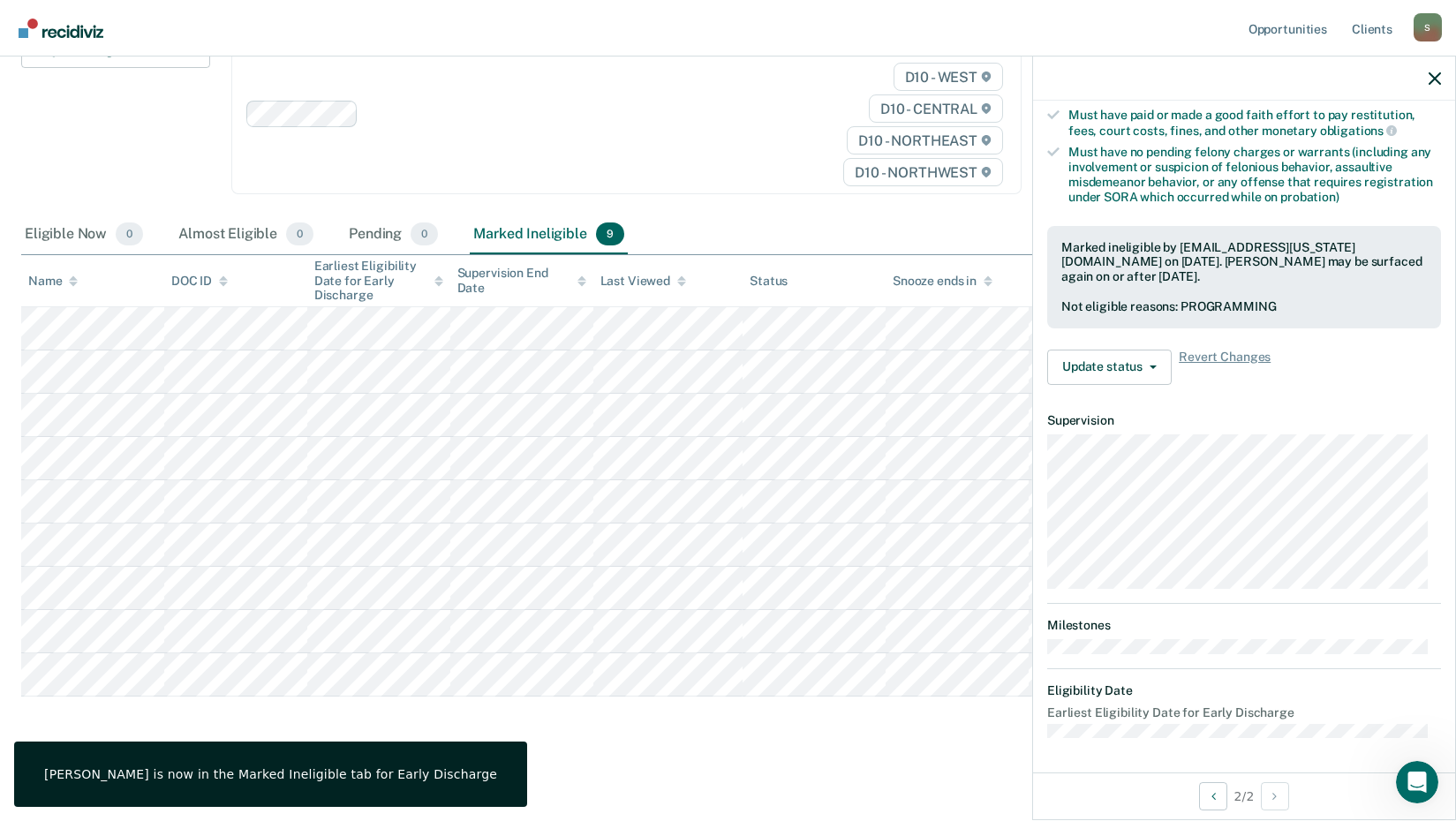
scroll to position [223, 0]
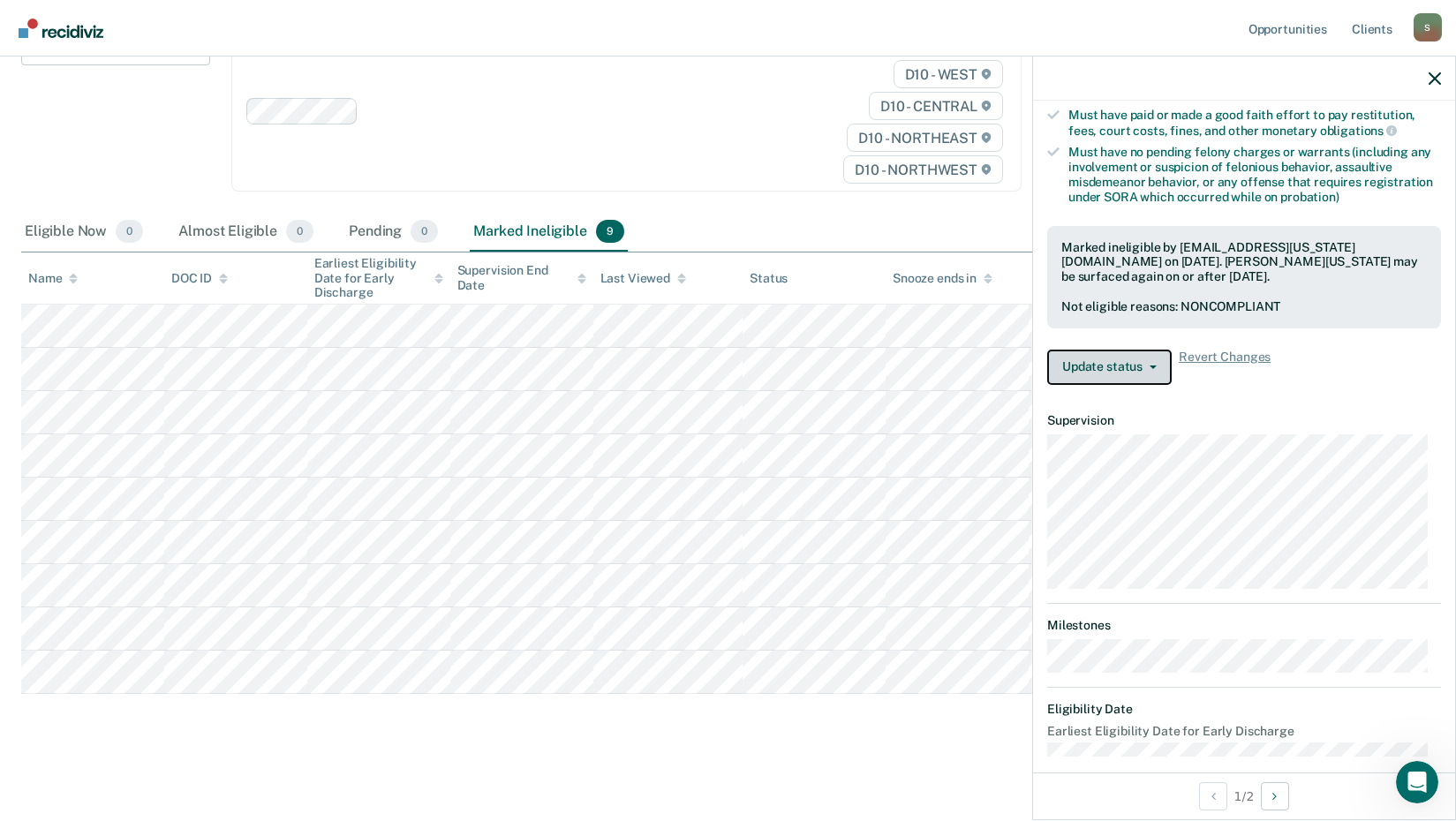
click at [1092, 364] on button "Update status" at bounding box center [1109, 367] width 124 height 35
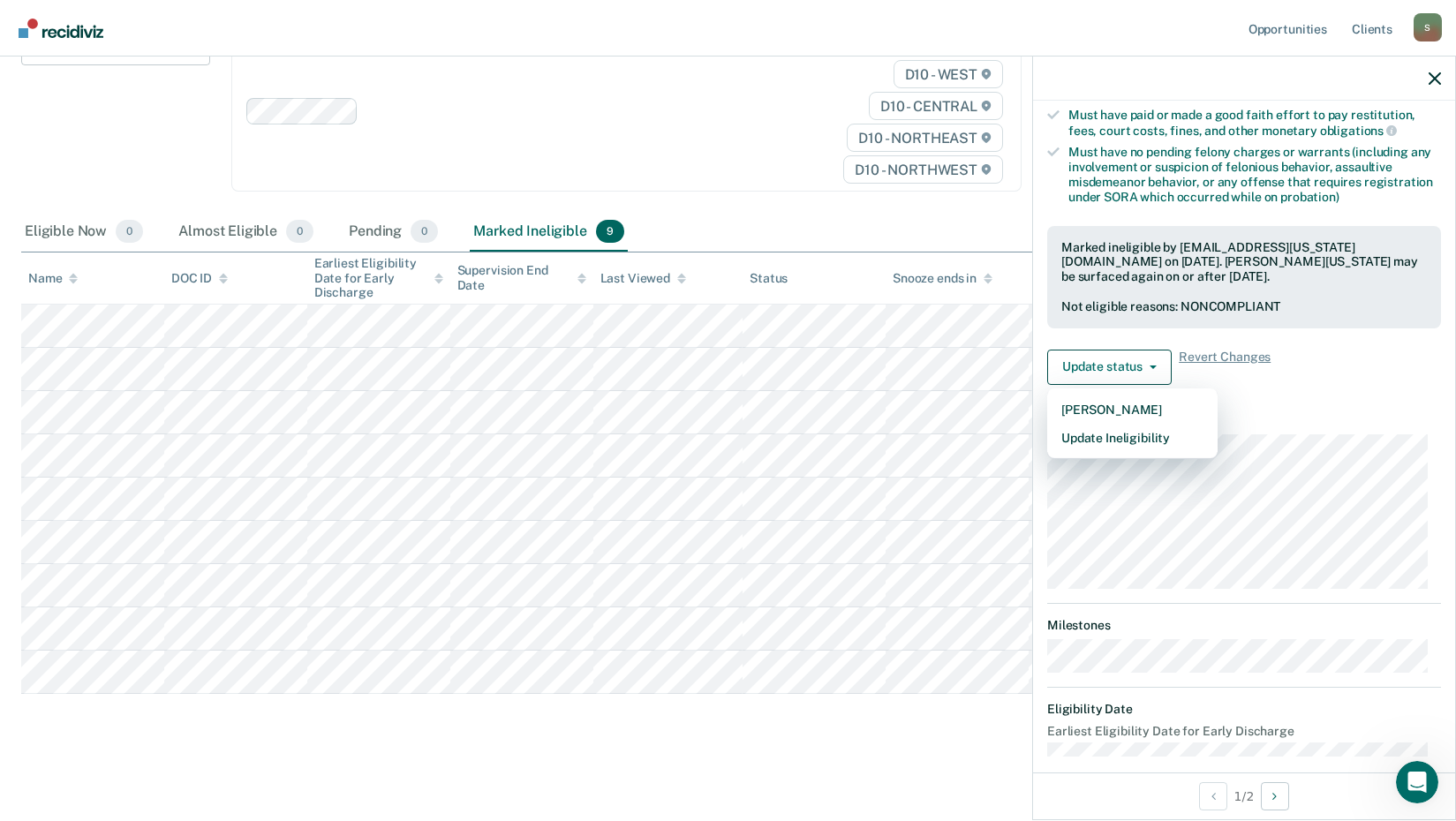
click at [1204, 621] on dt "Milestones" at bounding box center [1243, 626] width 393 height 15
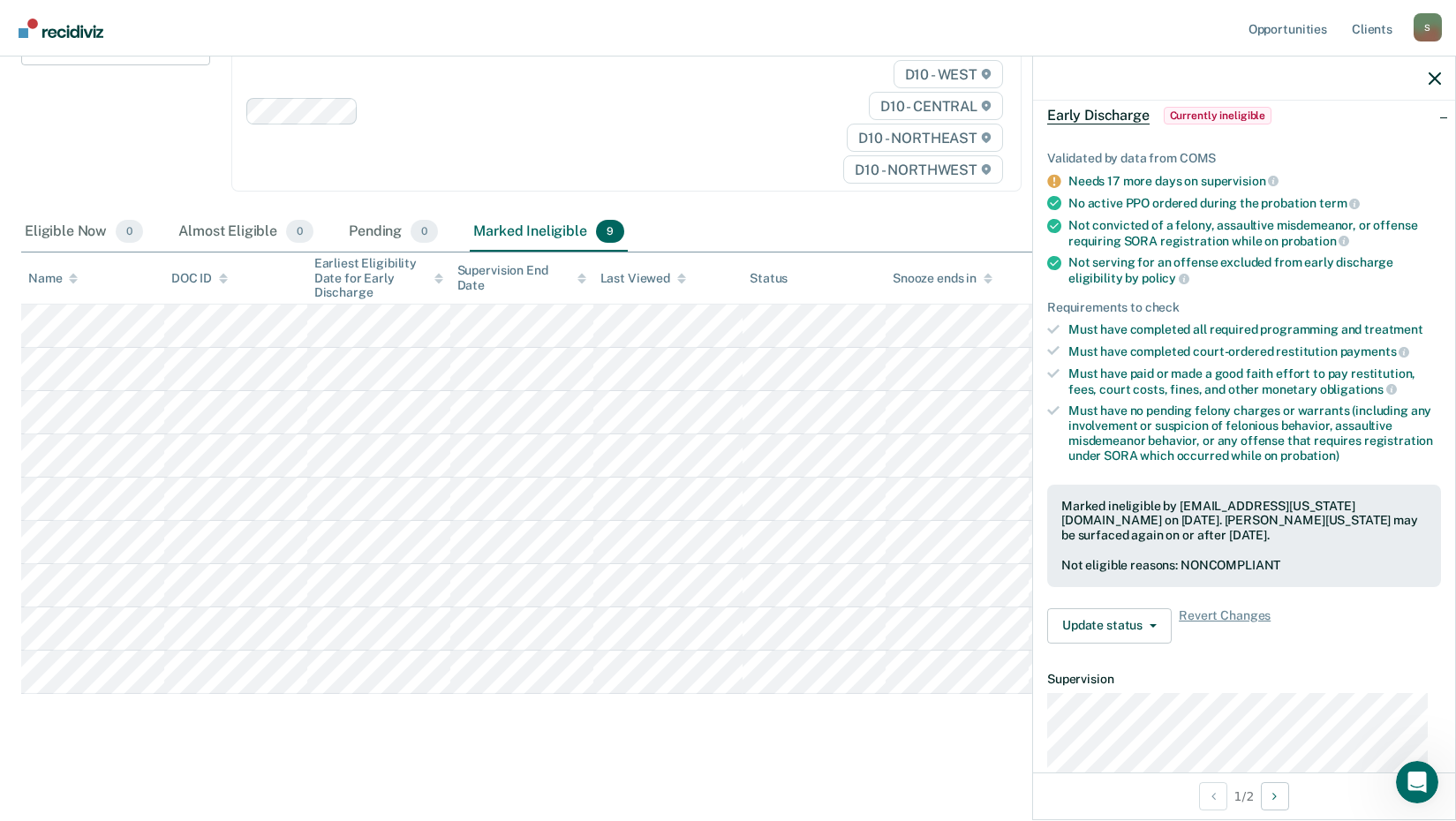
scroll to position [0, 0]
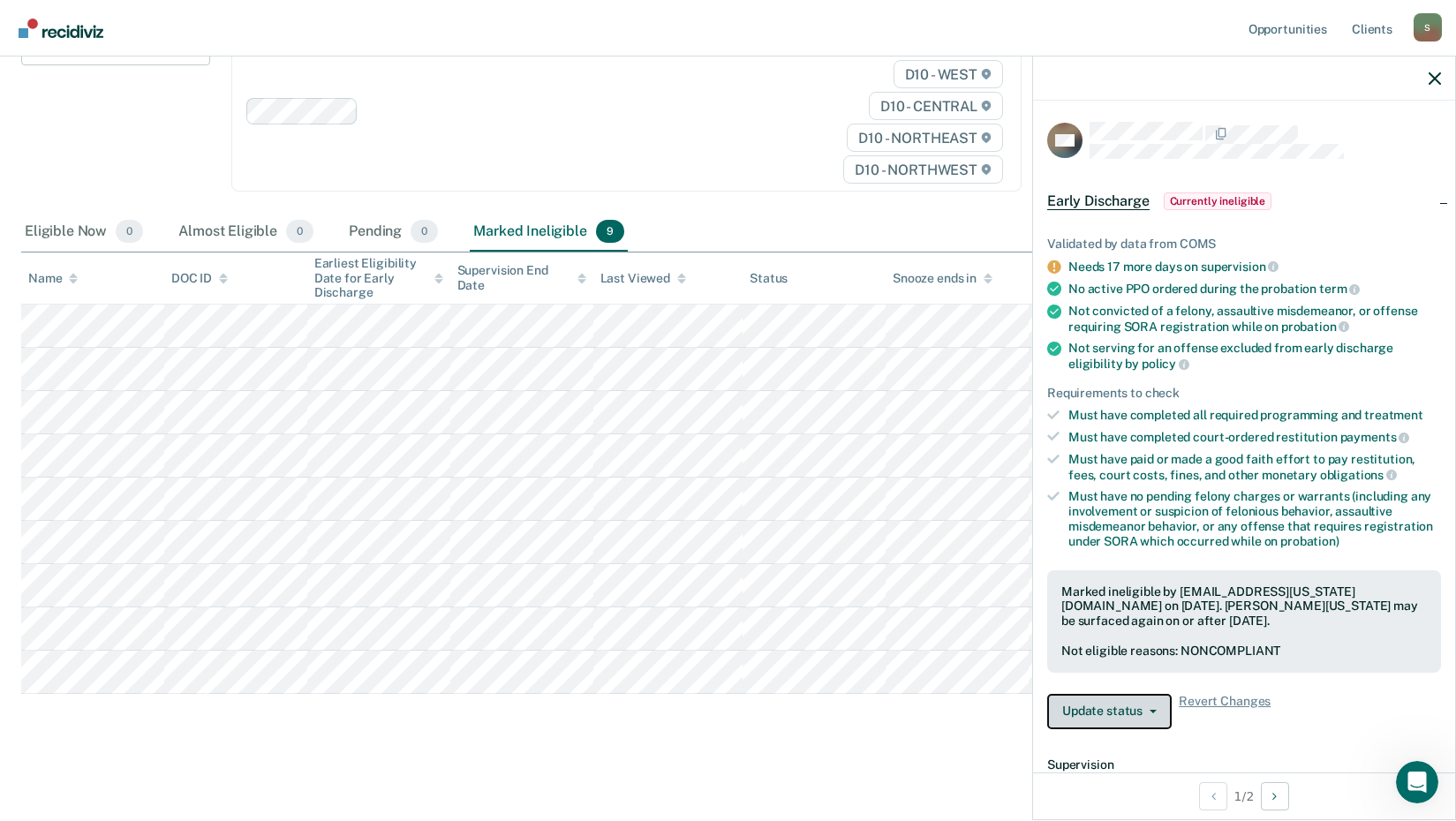
click at [1136, 702] on button "Update status" at bounding box center [1109, 712] width 124 height 35
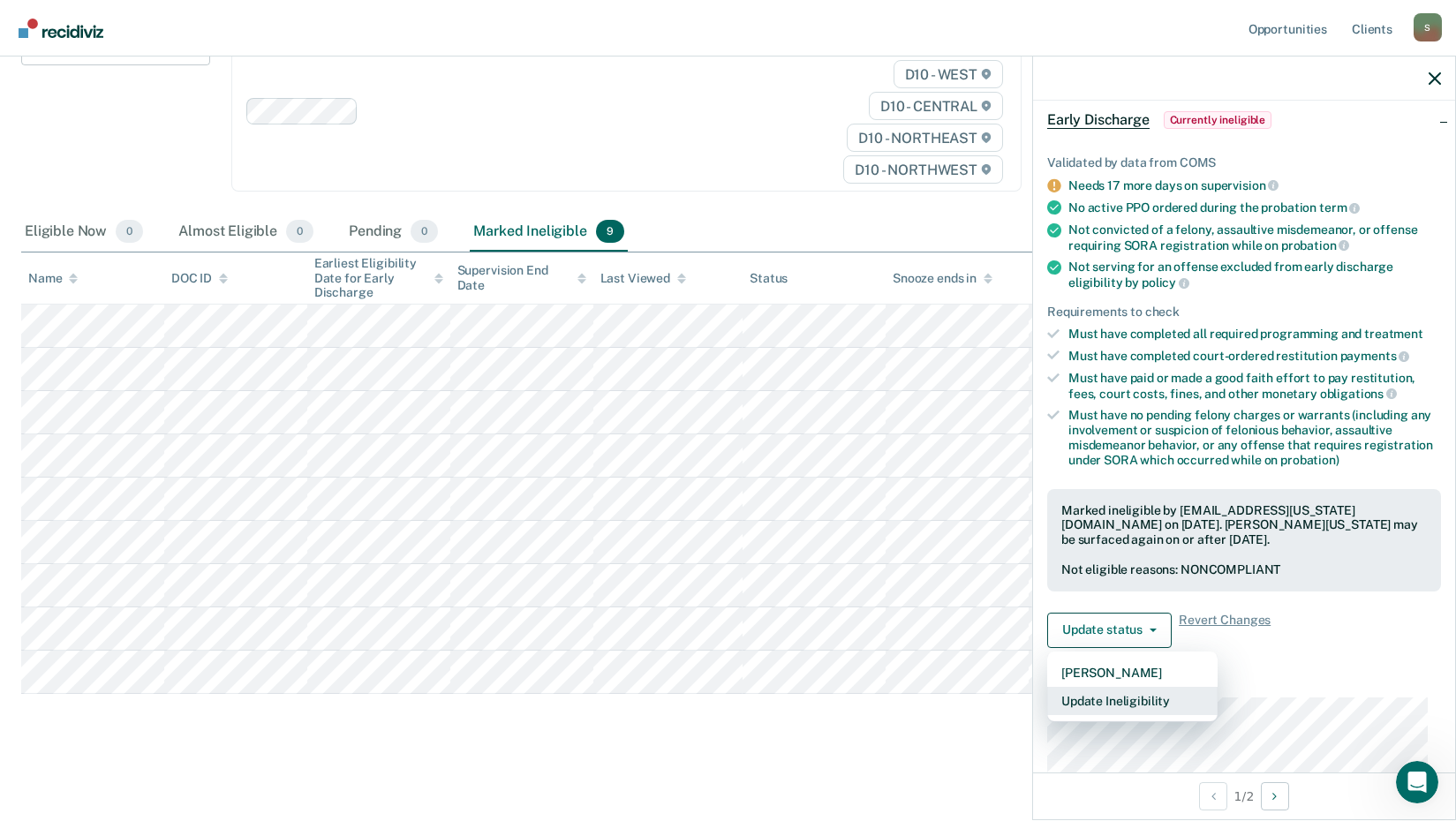
scroll to position [177, 0]
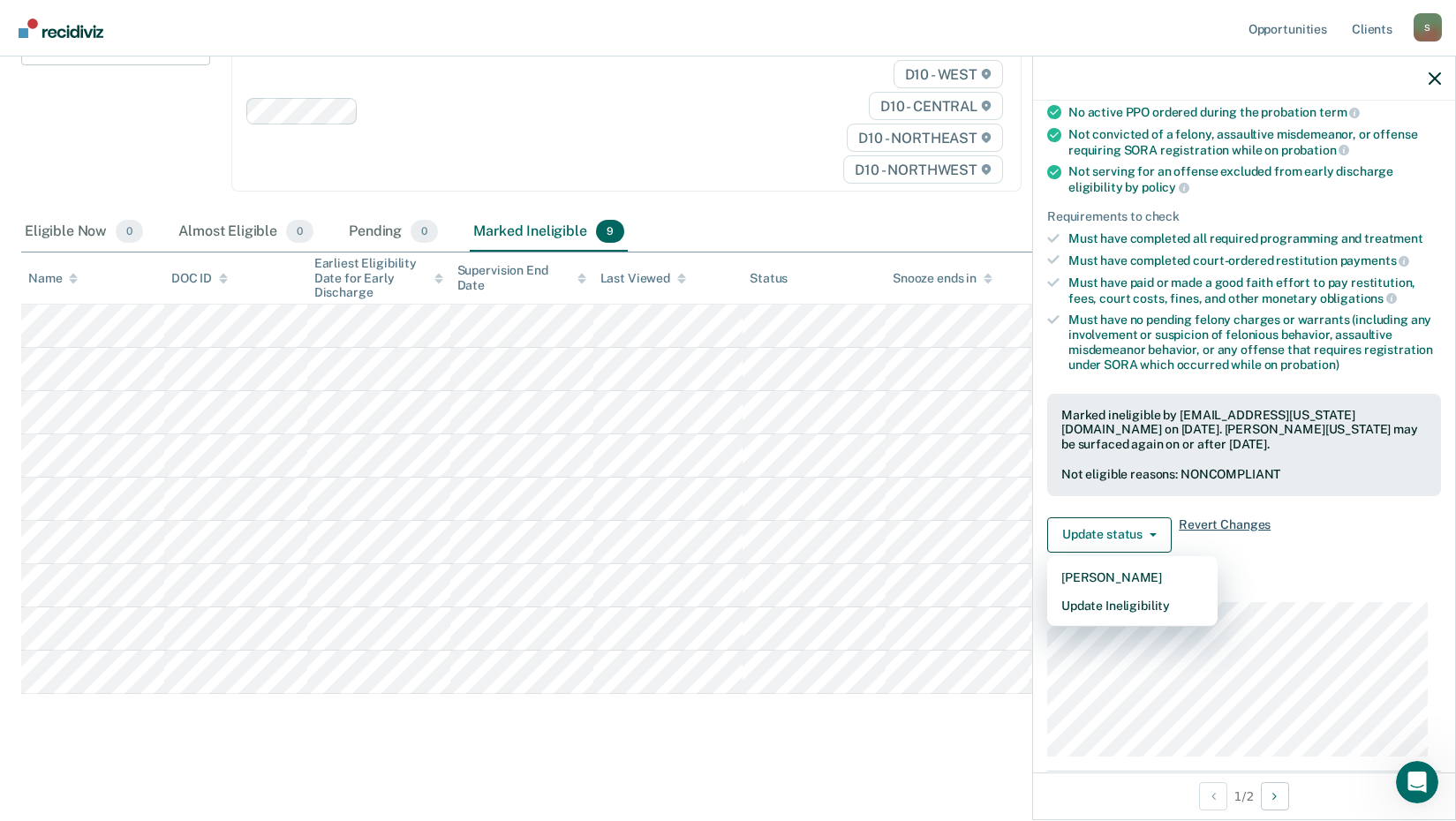
click at [1240, 522] on span "Revert Changes" at bounding box center [1224, 535] width 92 height 35
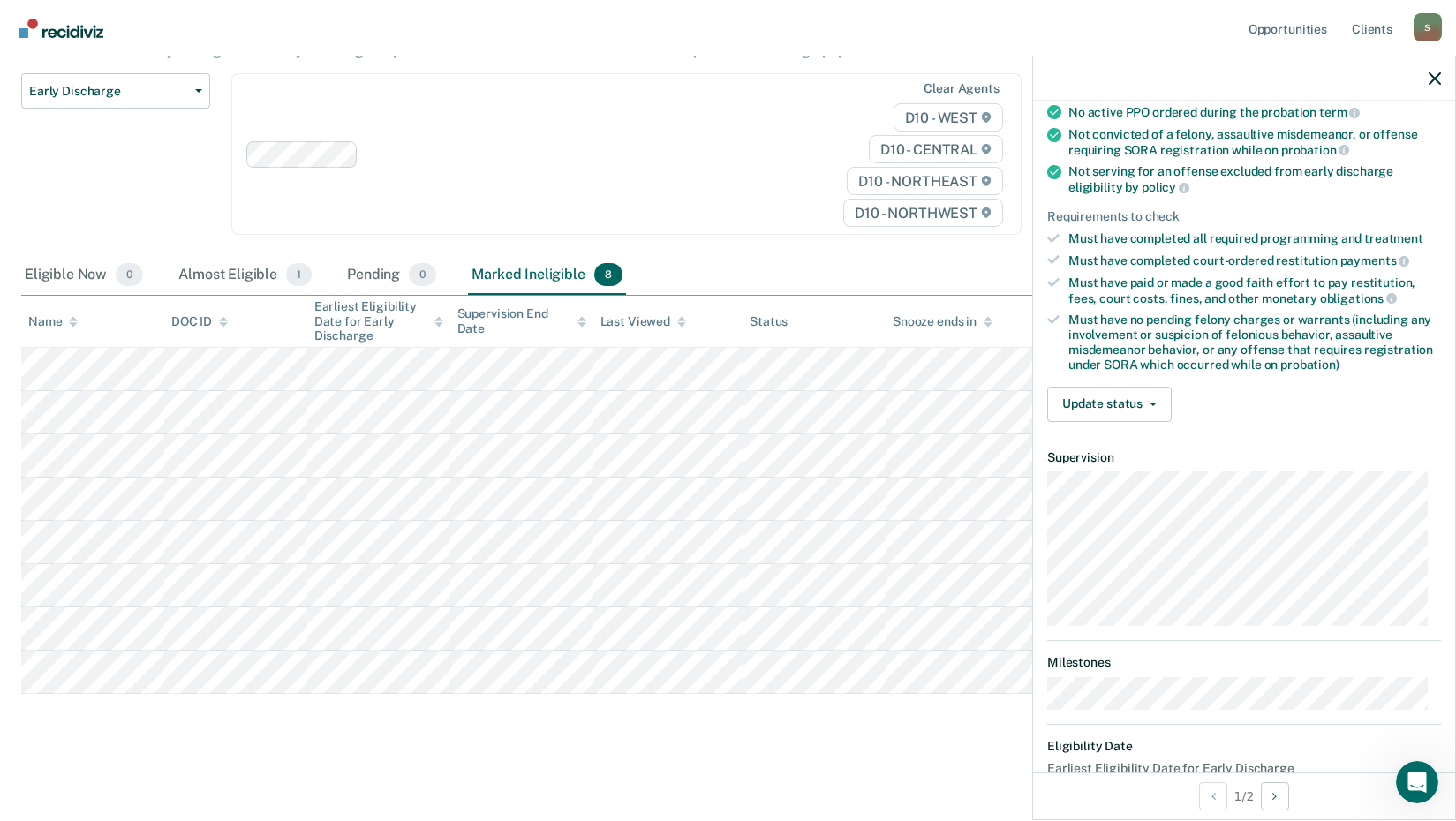
scroll to position [180, 0]
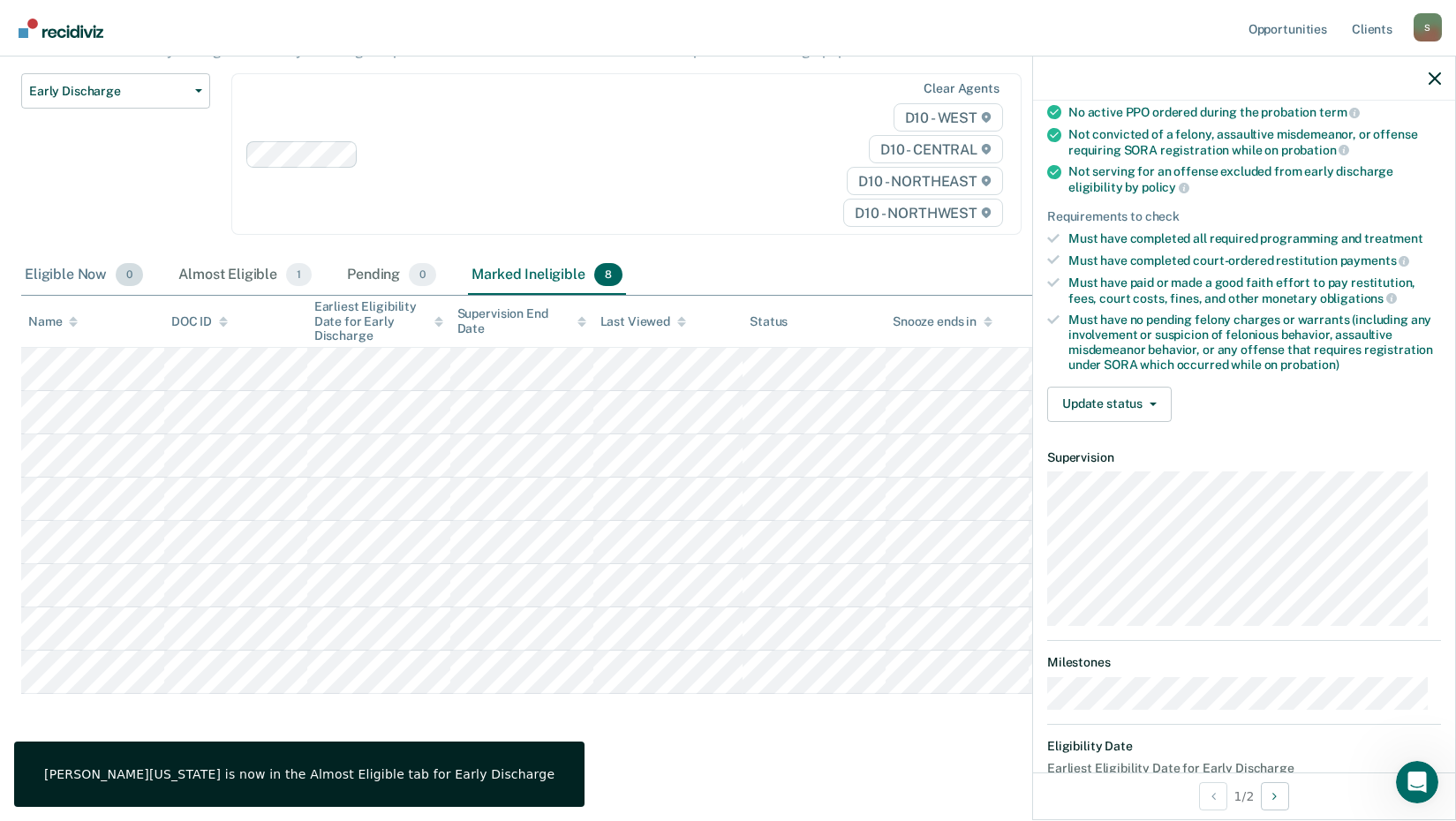
click at [73, 278] on div "Eligible Now 0" at bounding box center [83, 276] width 125 height 39
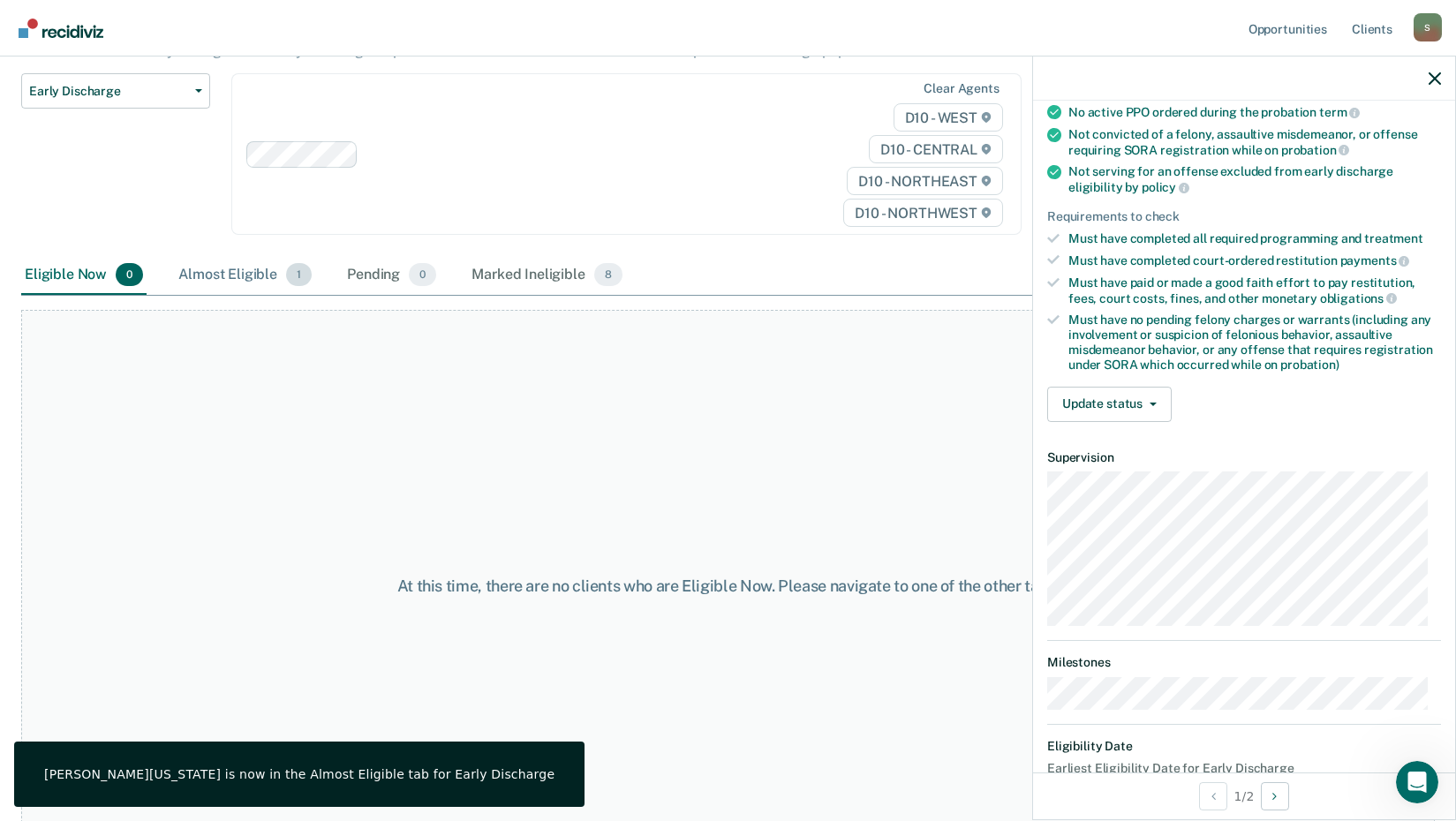
click at [256, 282] on div "Almost Eligible 1" at bounding box center [245, 276] width 141 height 39
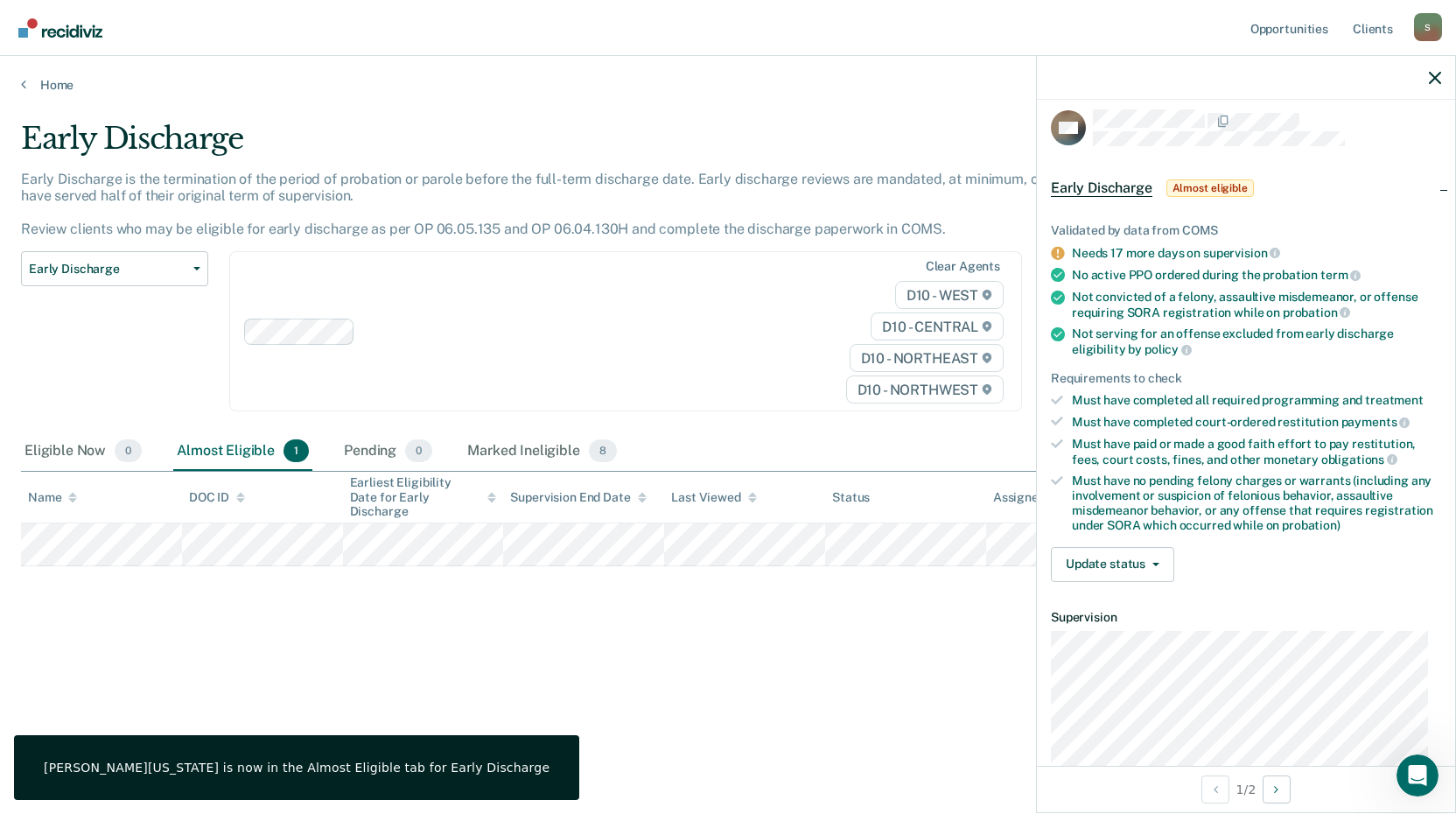
scroll to position [0, 0]
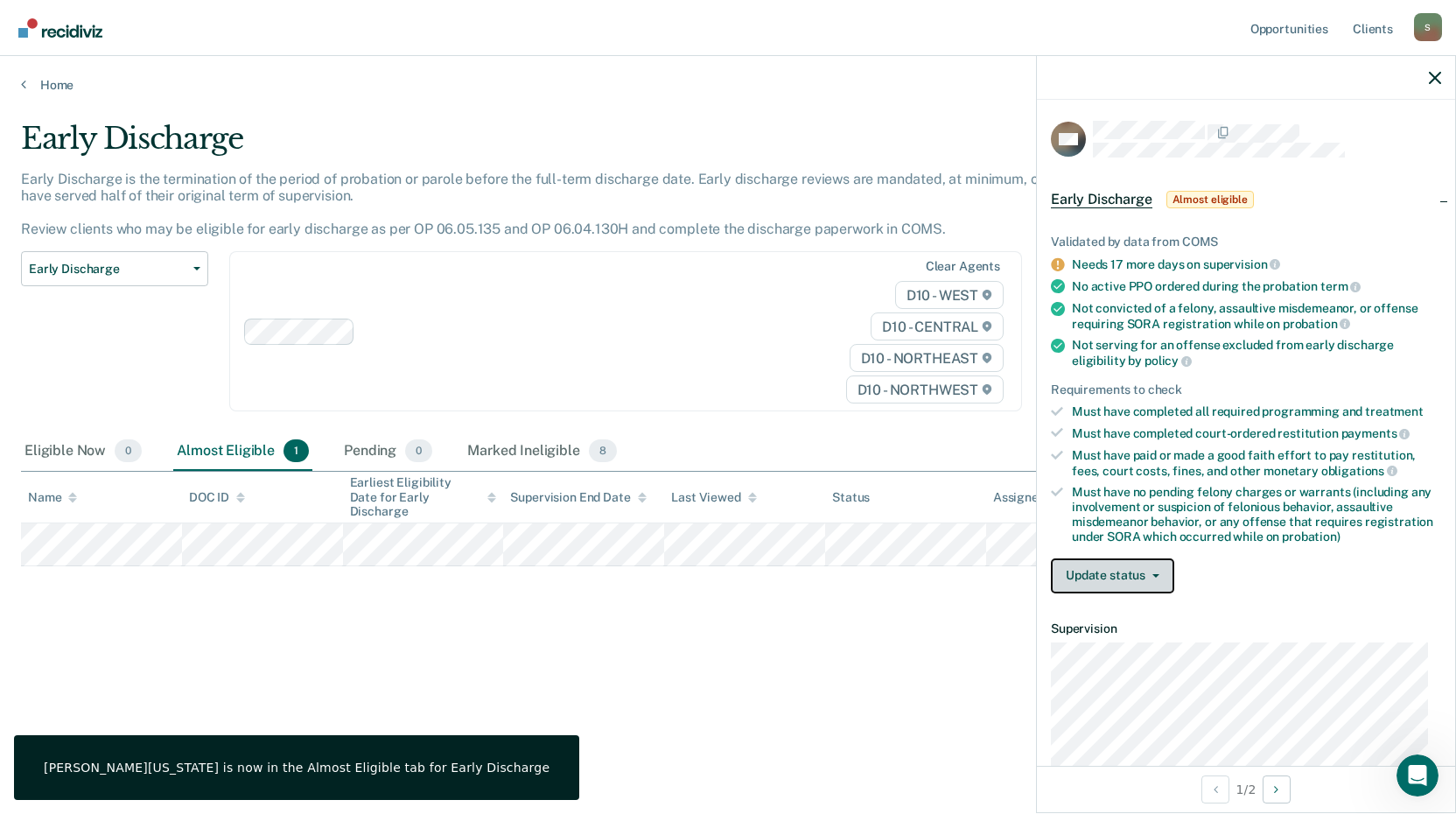
click at [1114, 564] on button "Update status" at bounding box center [1112, 575] width 123 height 35
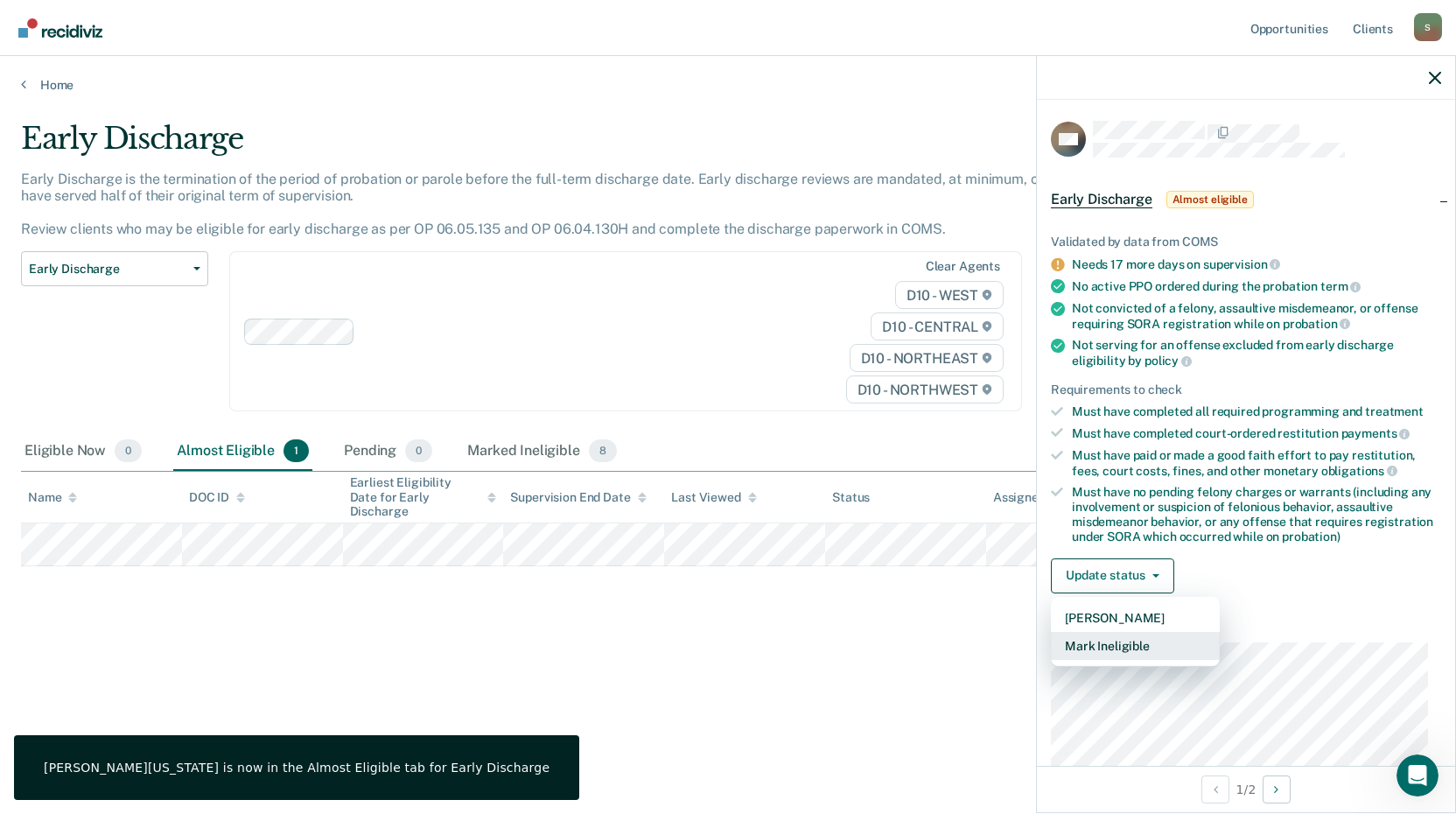
click at [1112, 649] on button "Mark Ineligible" at bounding box center [1135, 646] width 169 height 28
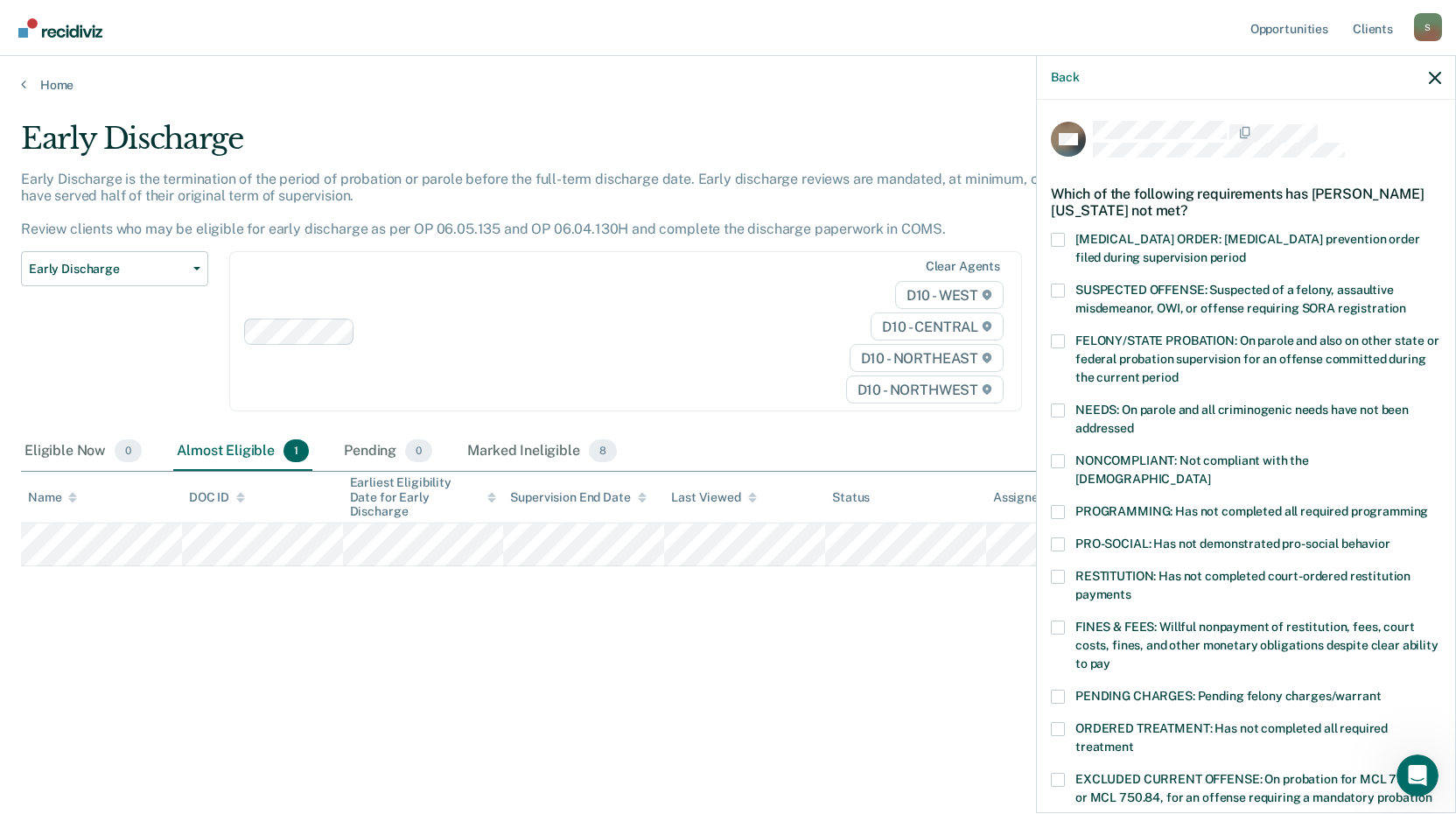
click at [1058, 505] on span at bounding box center [1057, 511] width 14 height 14
click at [1428, 505] on input "PROGRAMMING: Has not completed all required programming" at bounding box center [1428, 505] width 0 height 0
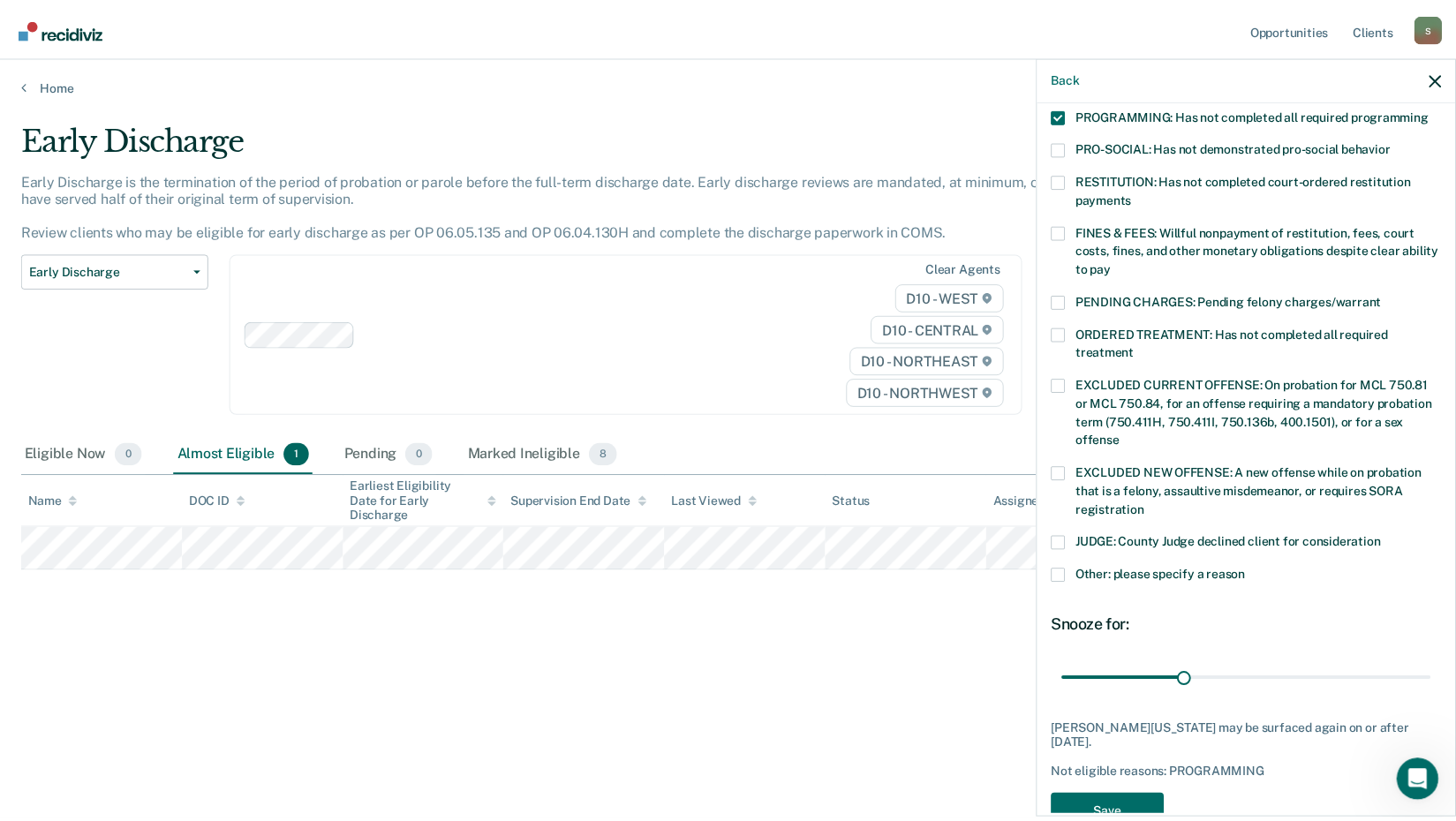
scroll to position [429, 0]
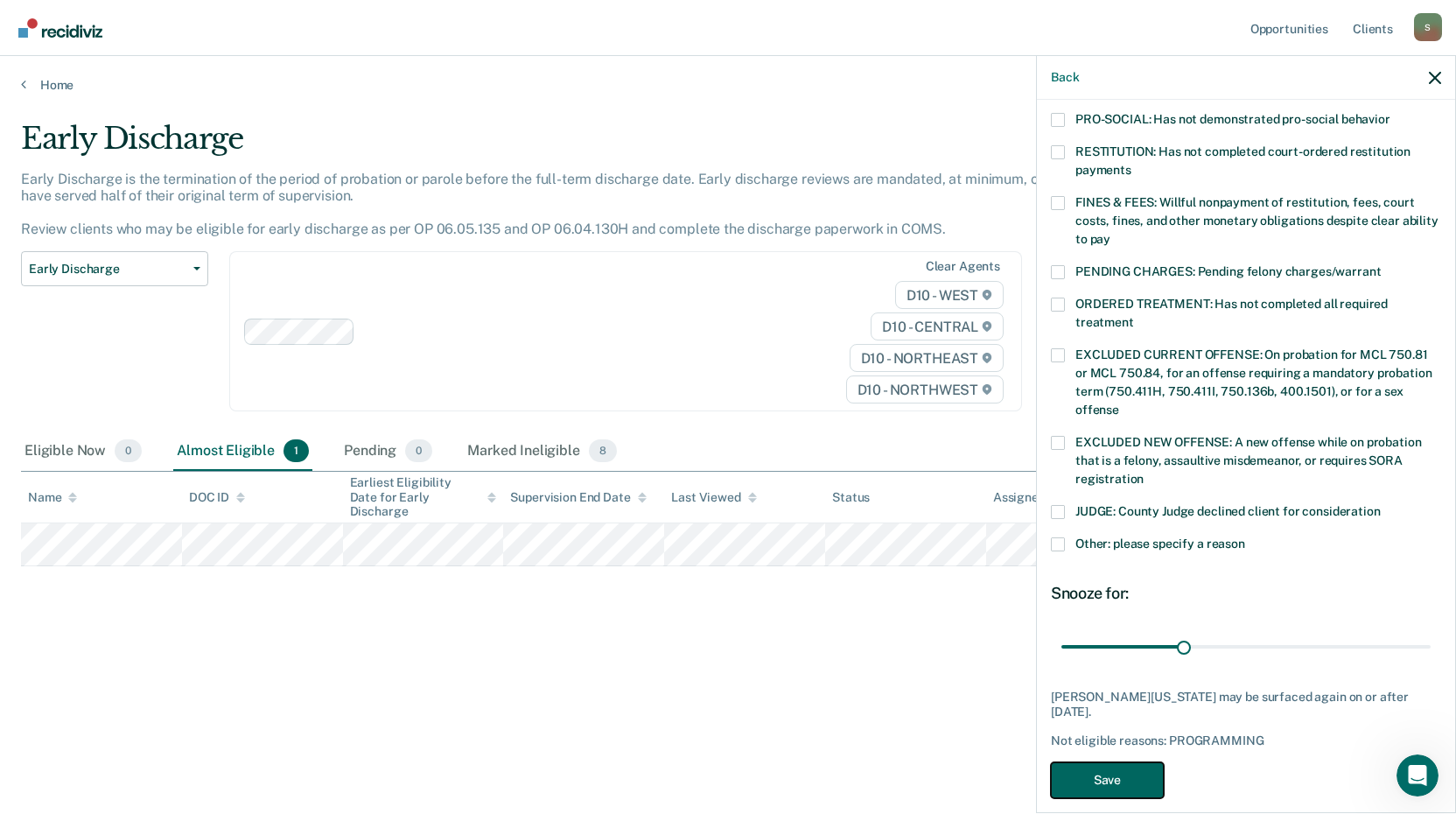
click at [1112, 763] on button "Save" at bounding box center [1106, 780] width 113 height 36
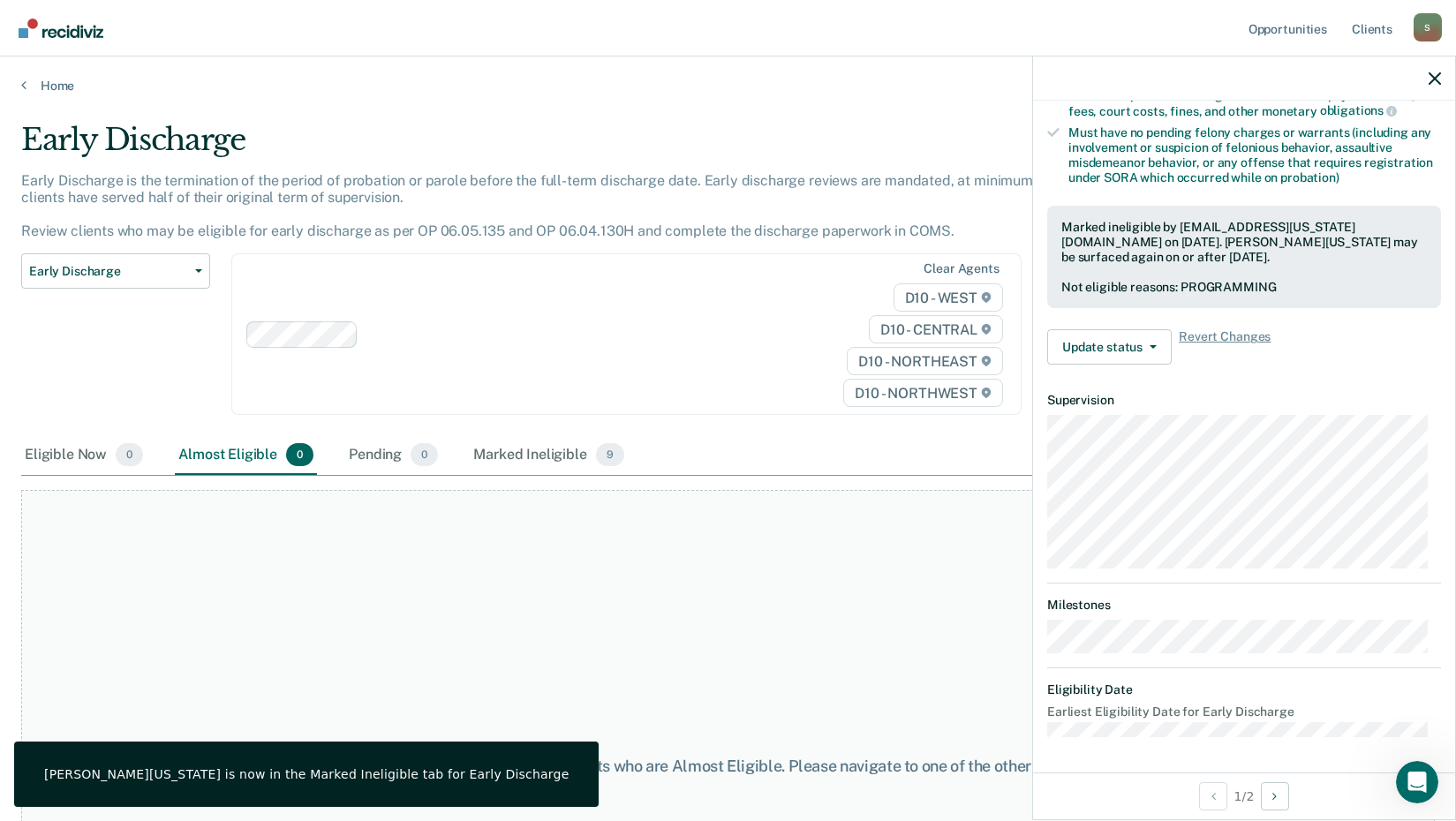
scroll to position [362, 0]
click at [47, 82] on link "Home" at bounding box center [728, 85] width 1413 height 16
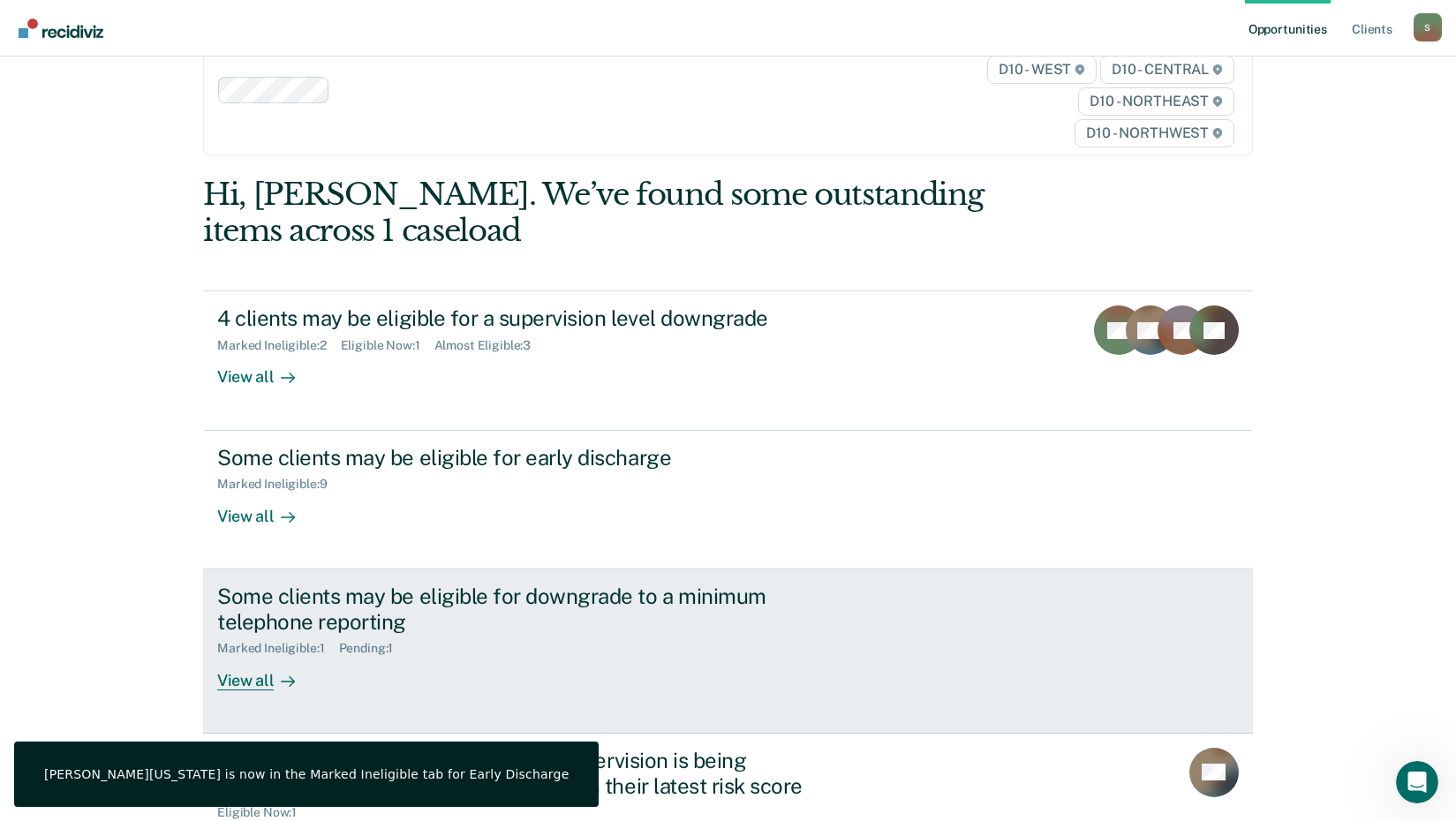
scroll to position [177, 0]
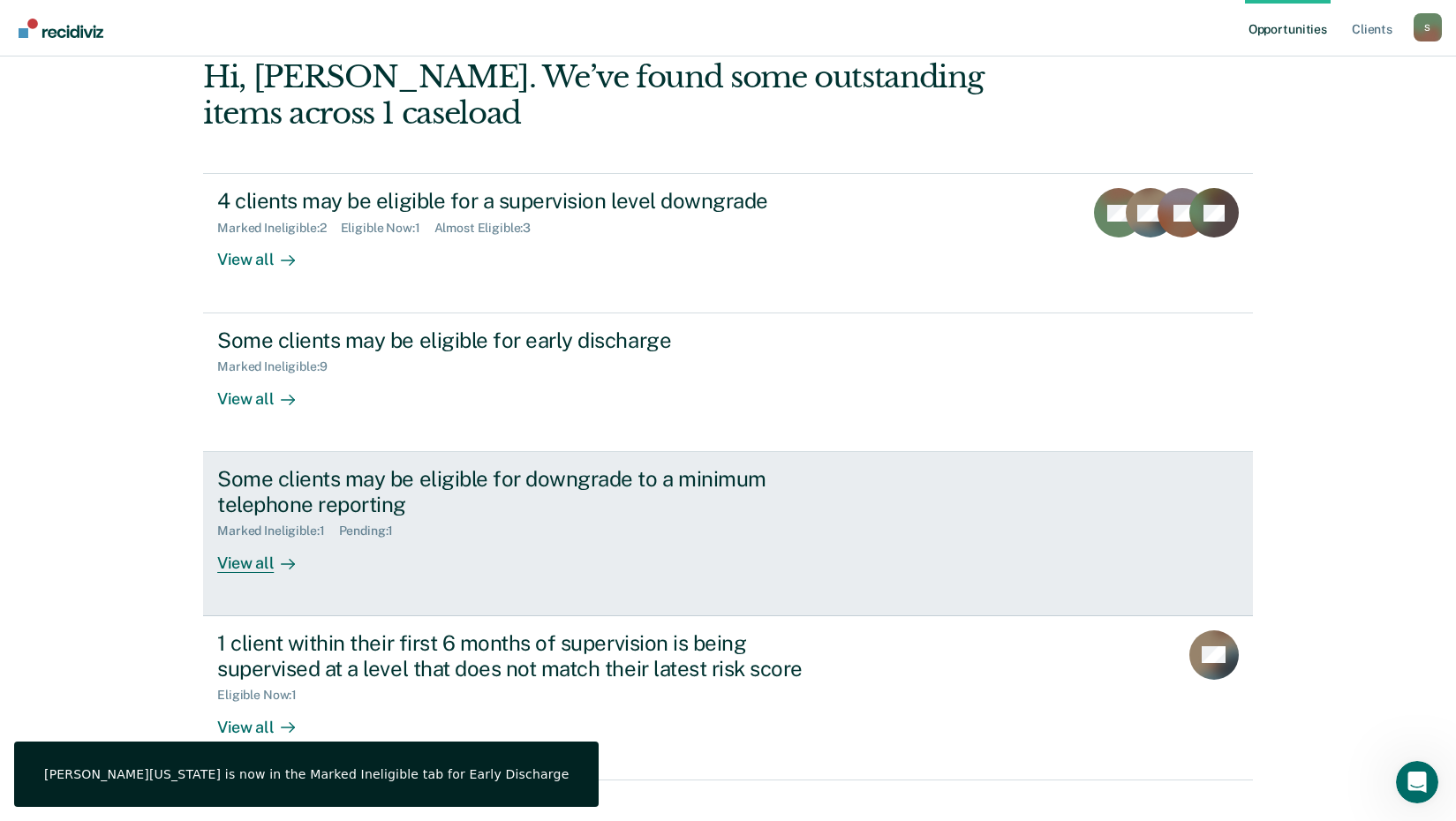
click at [330, 519] on div "Marked Ineligible : 1 Pending : 1" at bounding box center [528, 528] width 620 height 22
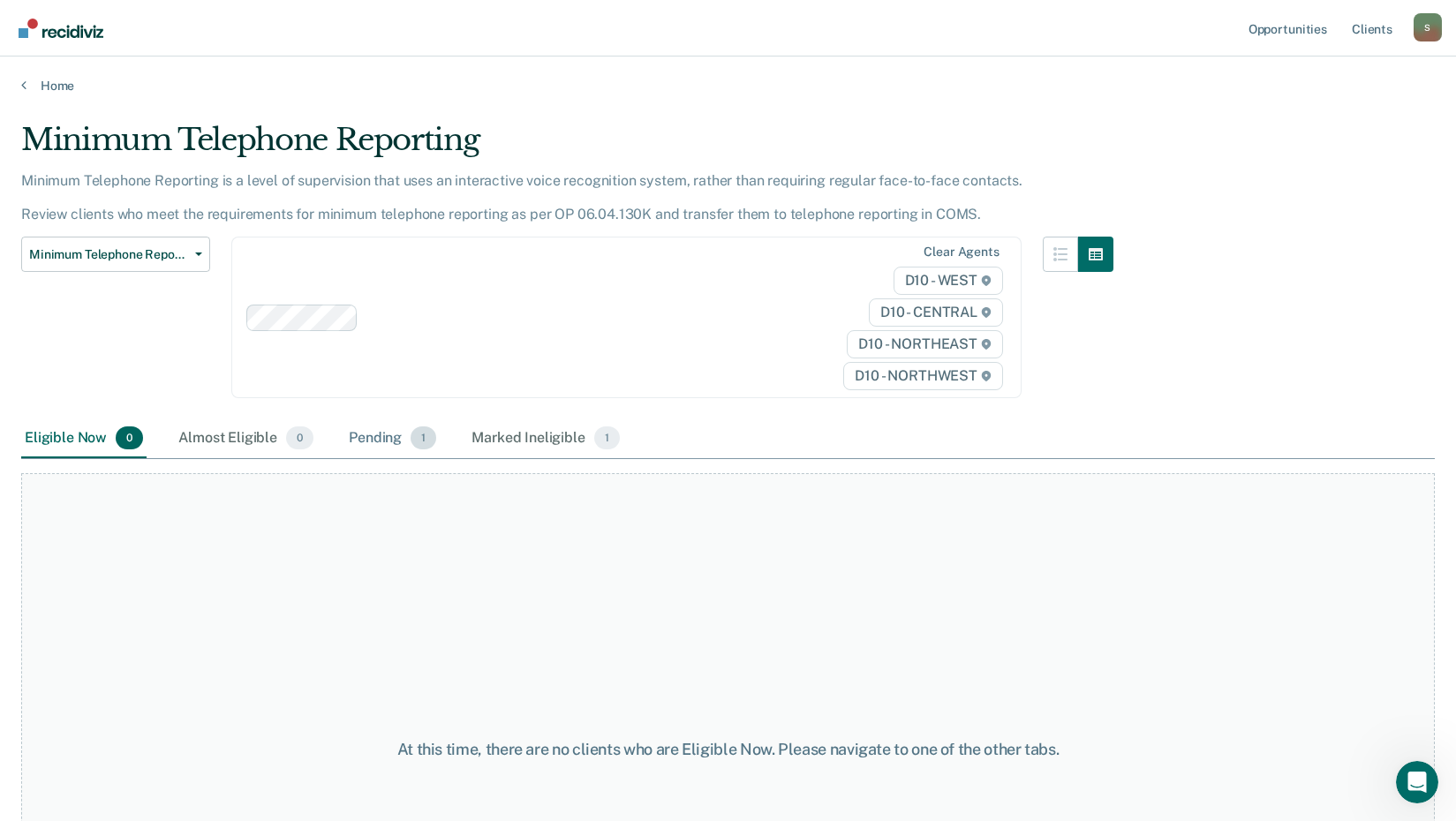
click at [367, 450] on div "Pending 1" at bounding box center [392, 439] width 94 height 39
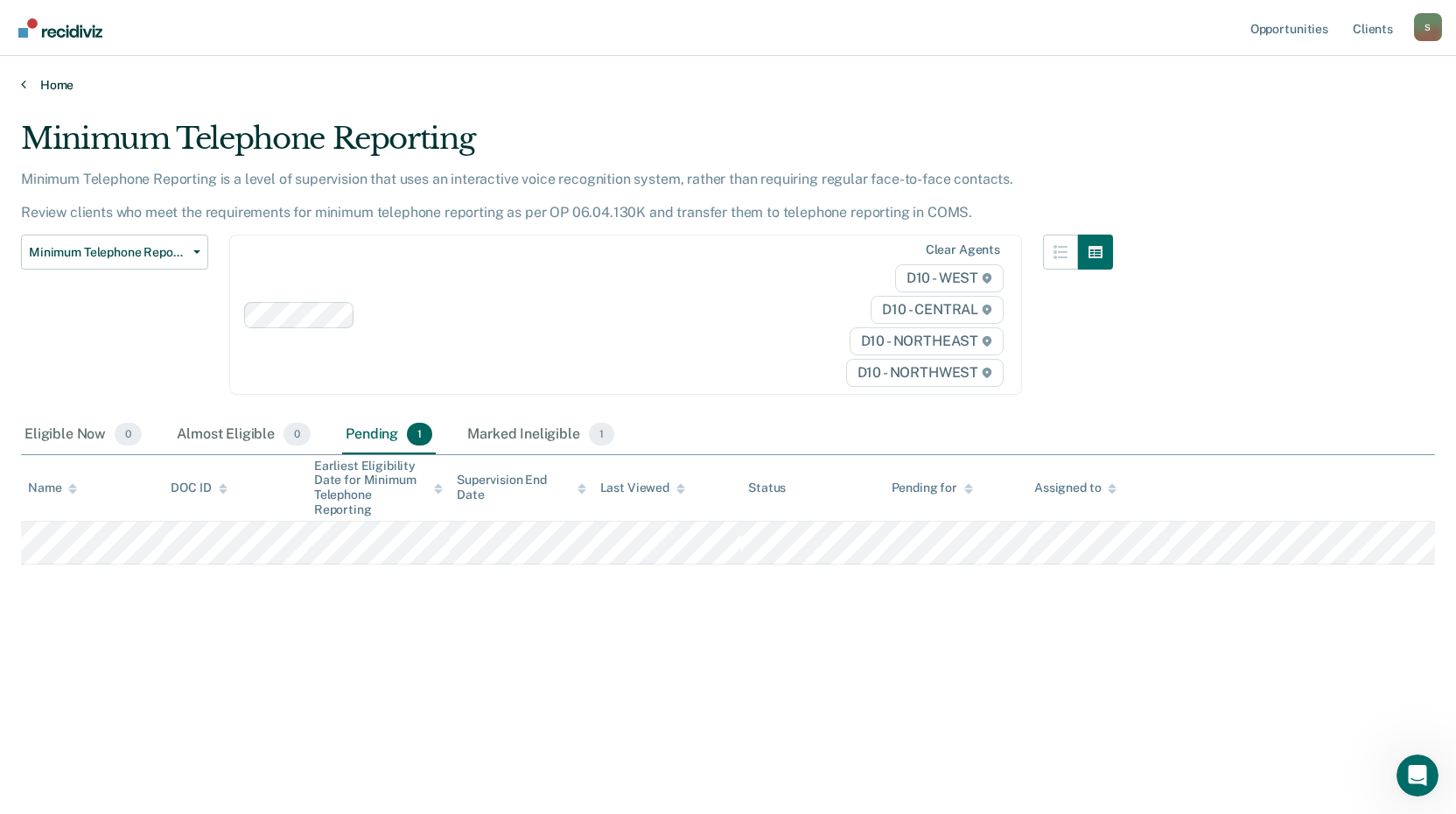
click at [37, 88] on link "Home" at bounding box center [728, 84] width 1414 height 16
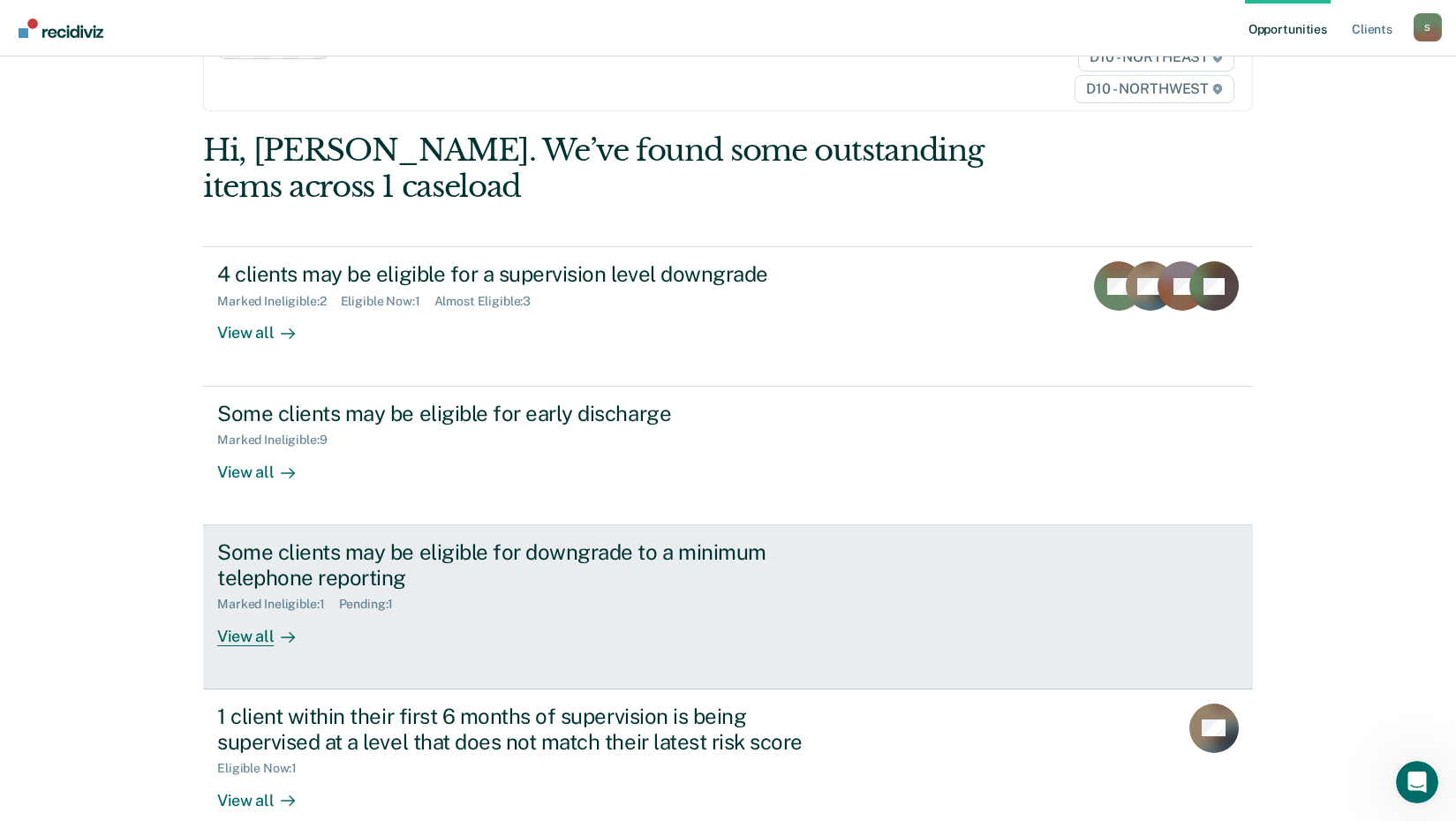
scroll to position [244, 0]
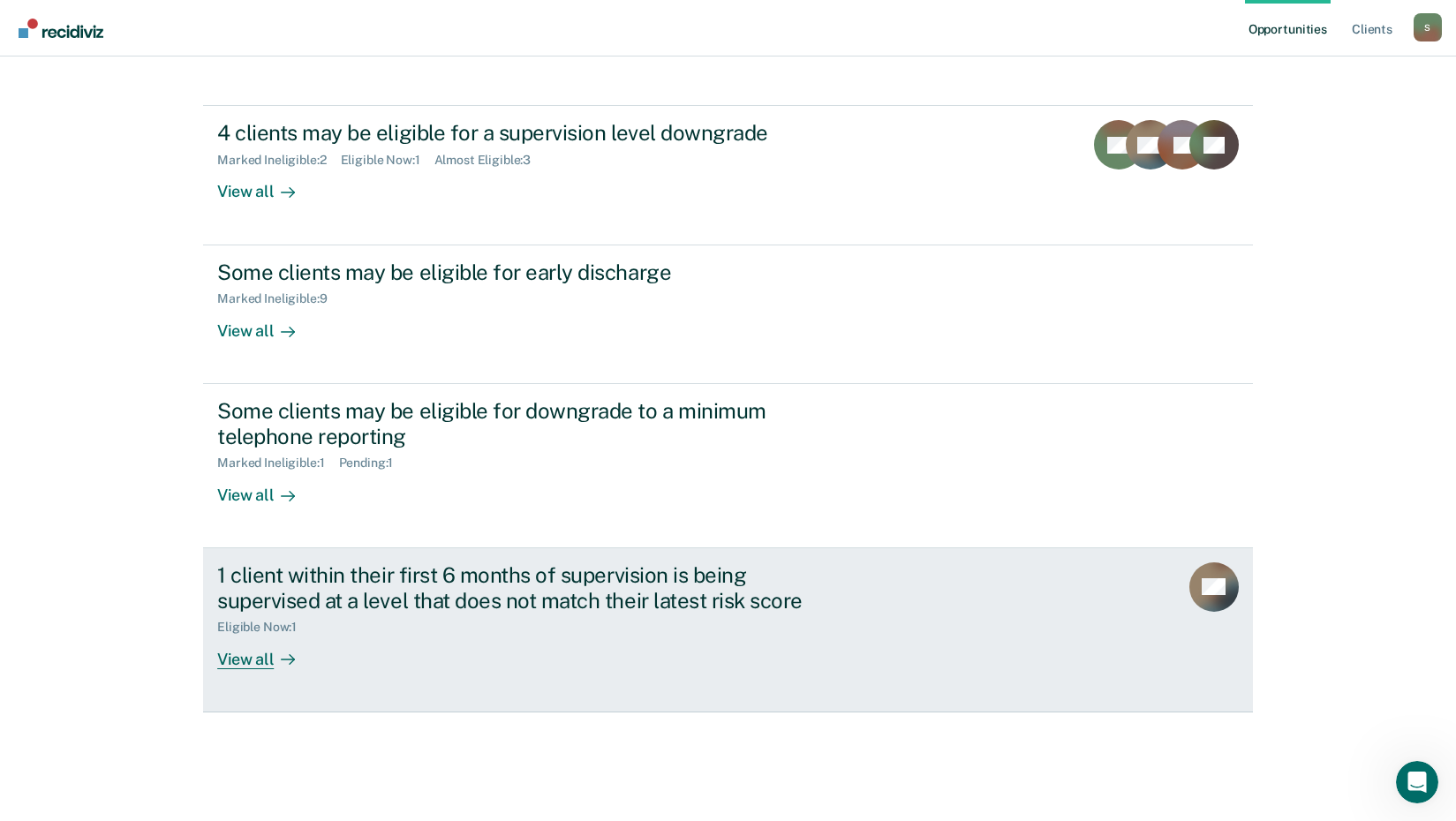
click at [240, 666] on div "View all" at bounding box center [267, 652] width 99 height 34
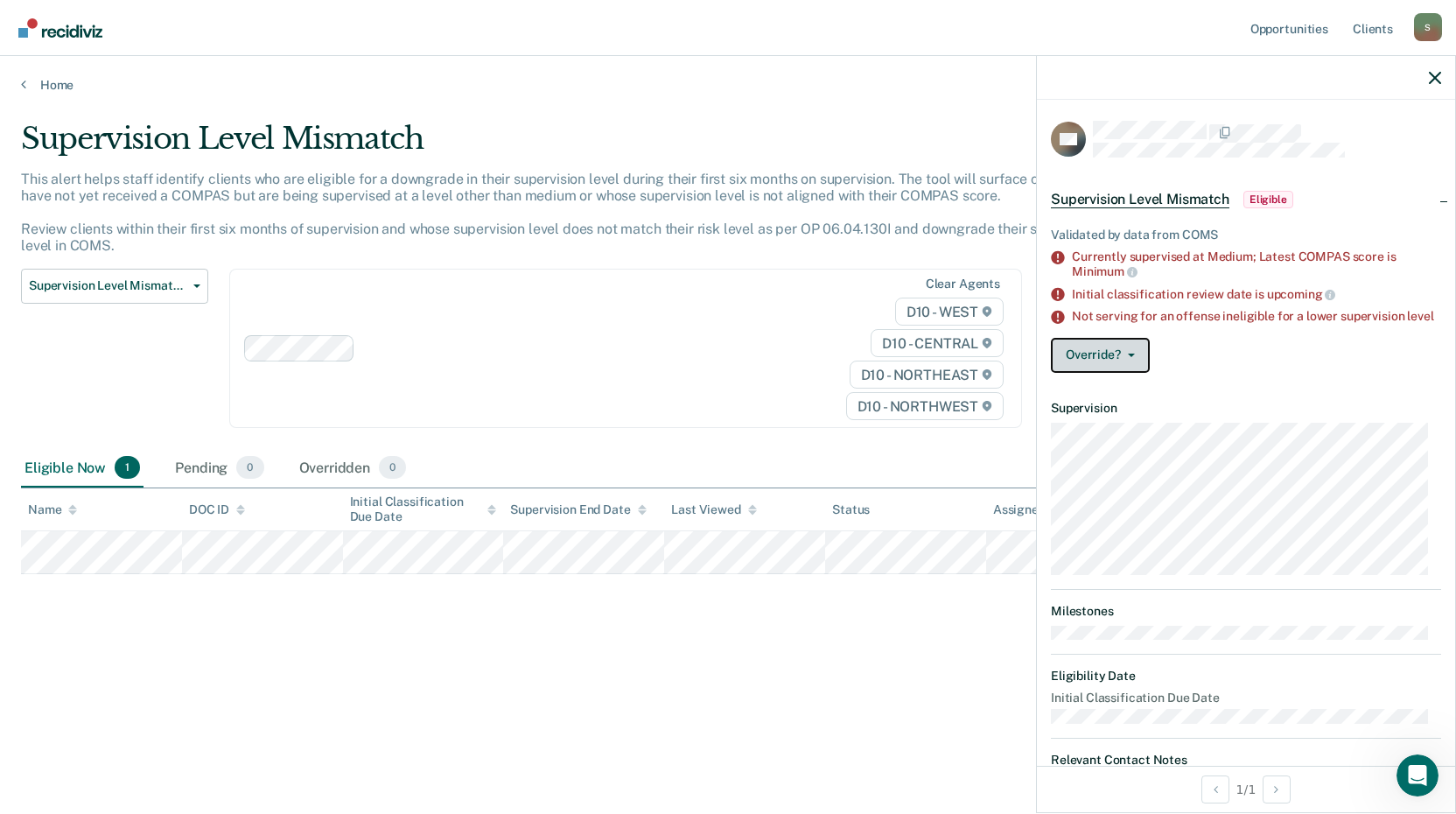
click at [1094, 358] on button "Override?" at bounding box center [1100, 355] width 99 height 35
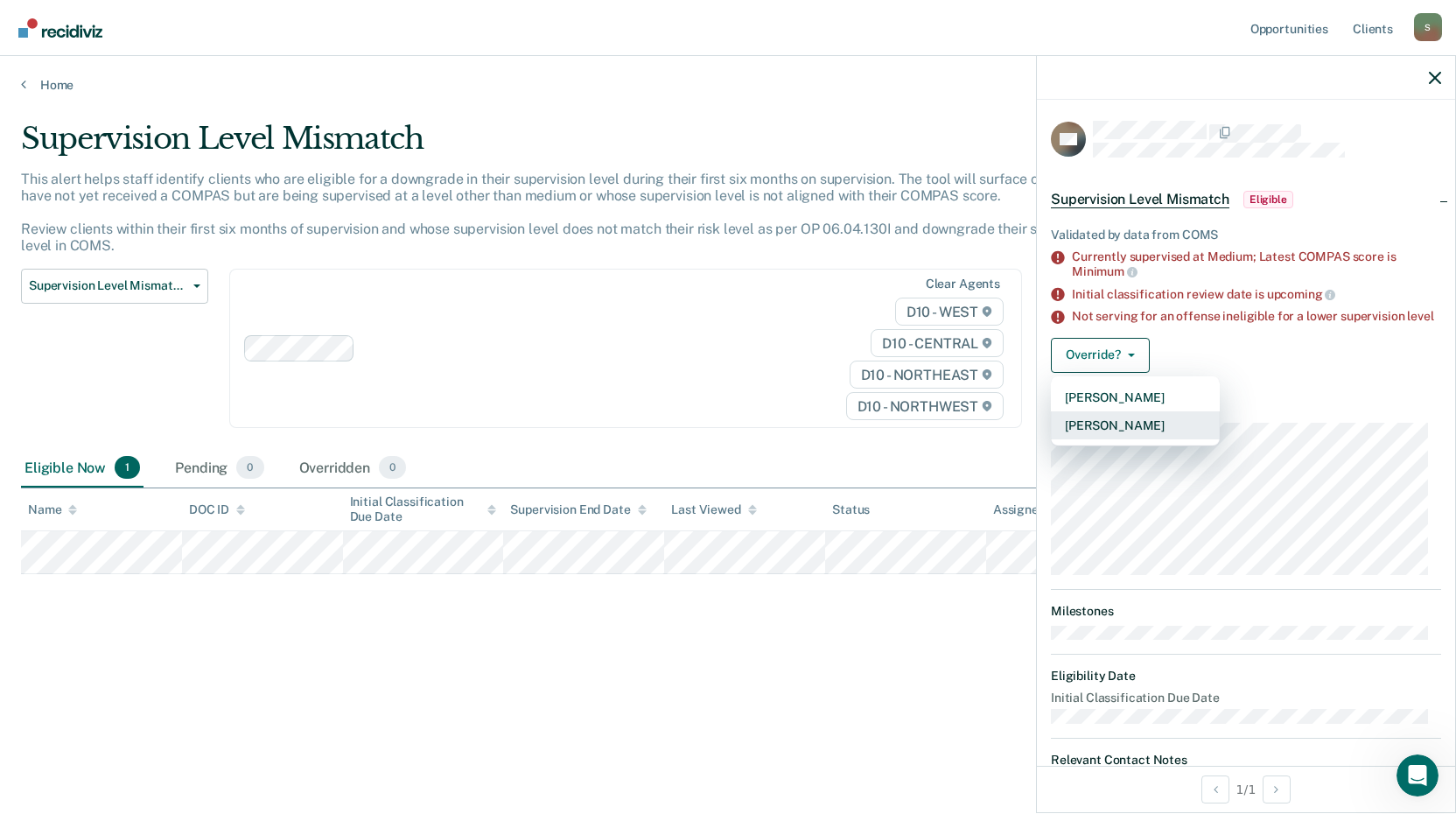
click at [1138, 438] on button "[PERSON_NAME]" at bounding box center [1135, 425] width 169 height 28
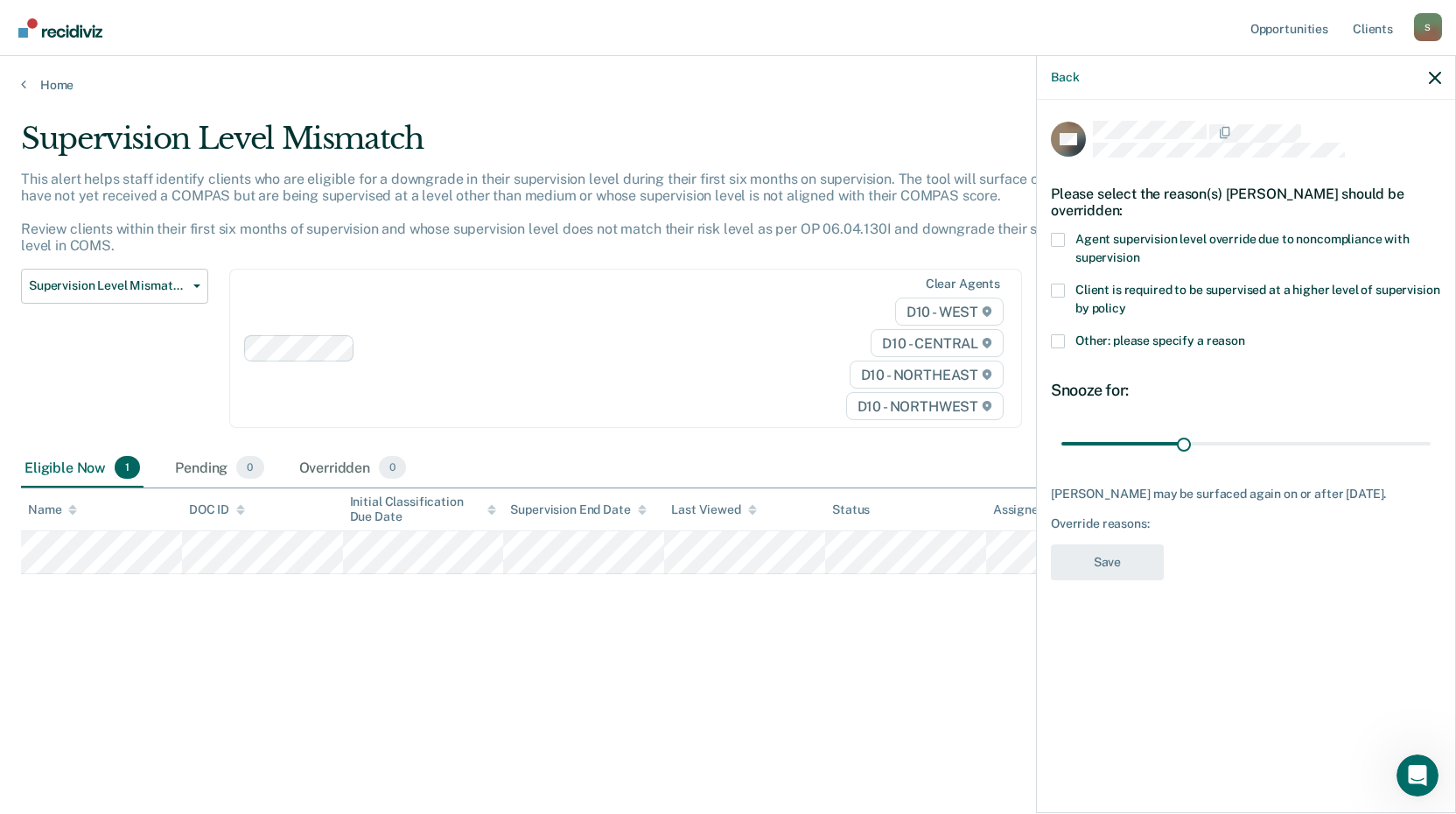
click at [1060, 338] on span at bounding box center [1057, 340] width 14 height 14
click at [1245, 334] on input "Other: please specify a reason" at bounding box center [1245, 334] width 0 height 0
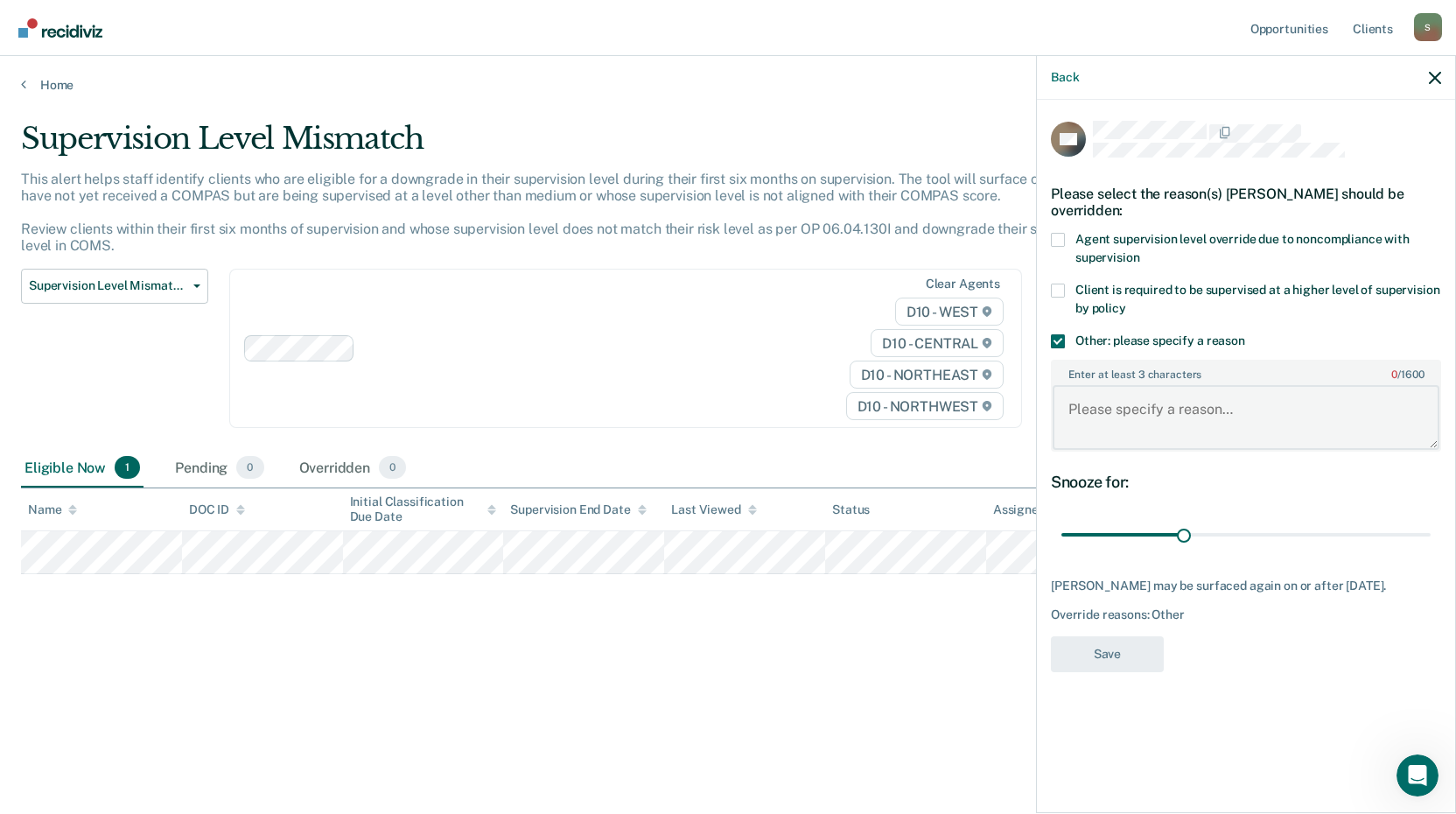
click at [1110, 409] on textarea "Enter at least 3 characters 0 / 1600" at bounding box center [1246, 418] width 387 height 65
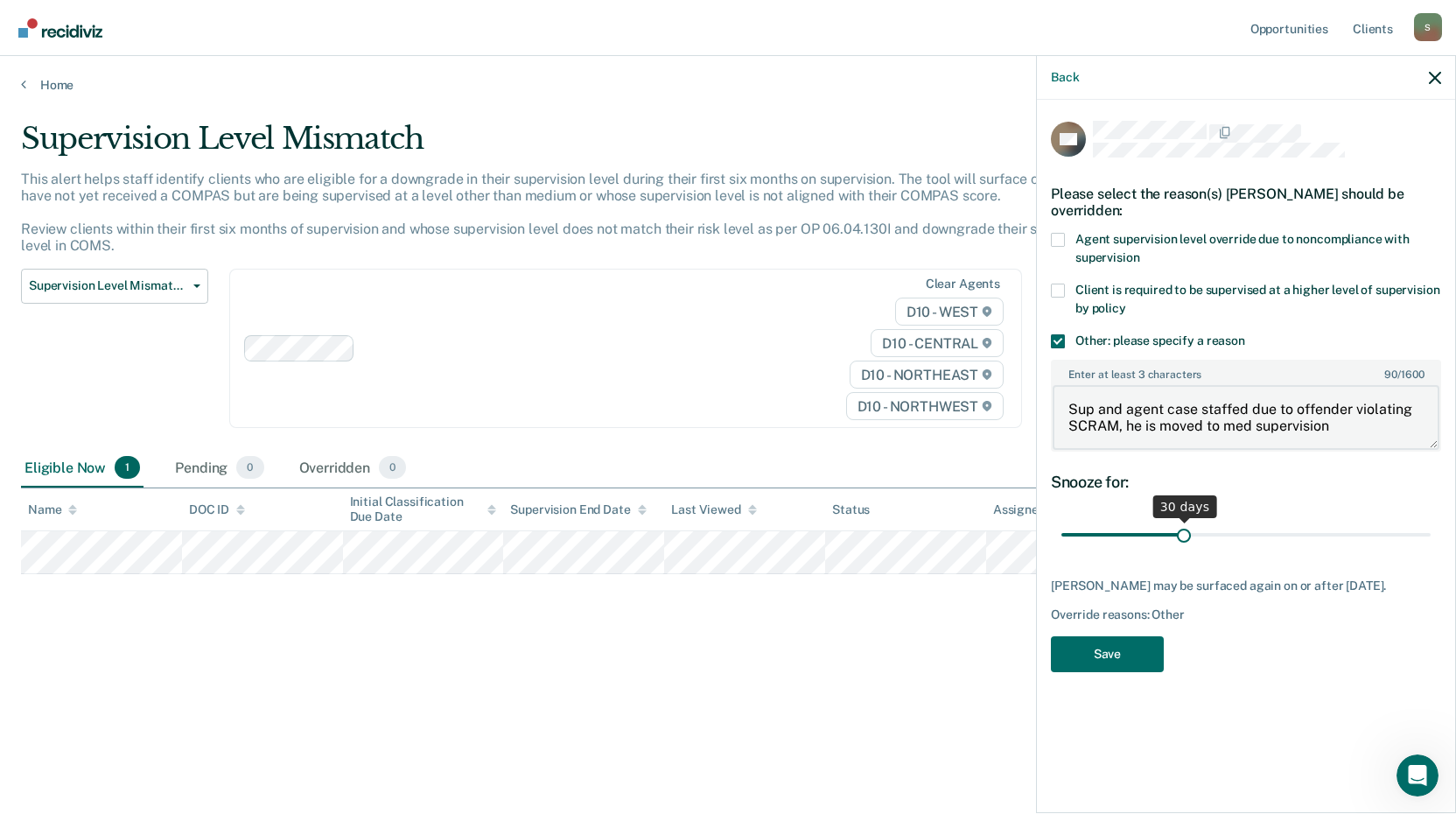
type textarea "Sup and agent case staffed due to offender violating SCRAM, he is moved to med …"
drag, startPoint x: 1185, startPoint y: 530, endPoint x: 1304, endPoint y: 541, distance: 119.5
type input "60"
click at [1304, 541] on input "range" at bounding box center [1246, 535] width 369 height 30
click at [1099, 664] on button "Save" at bounding box center [1106, 653] width 113 height 36
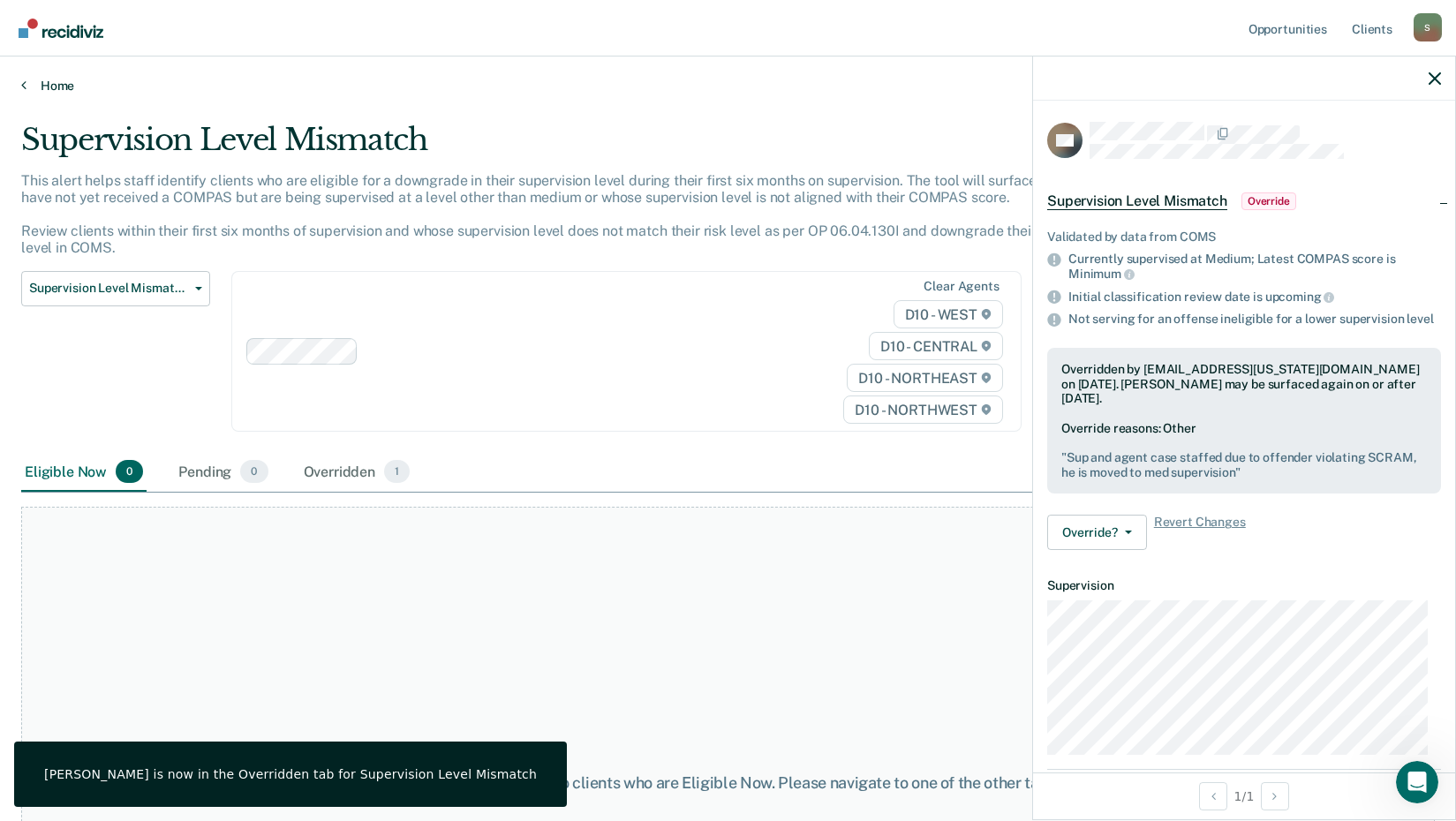
click at [47, 83] on link "Home" at bounding box center [728, 85] width 1413 height 16
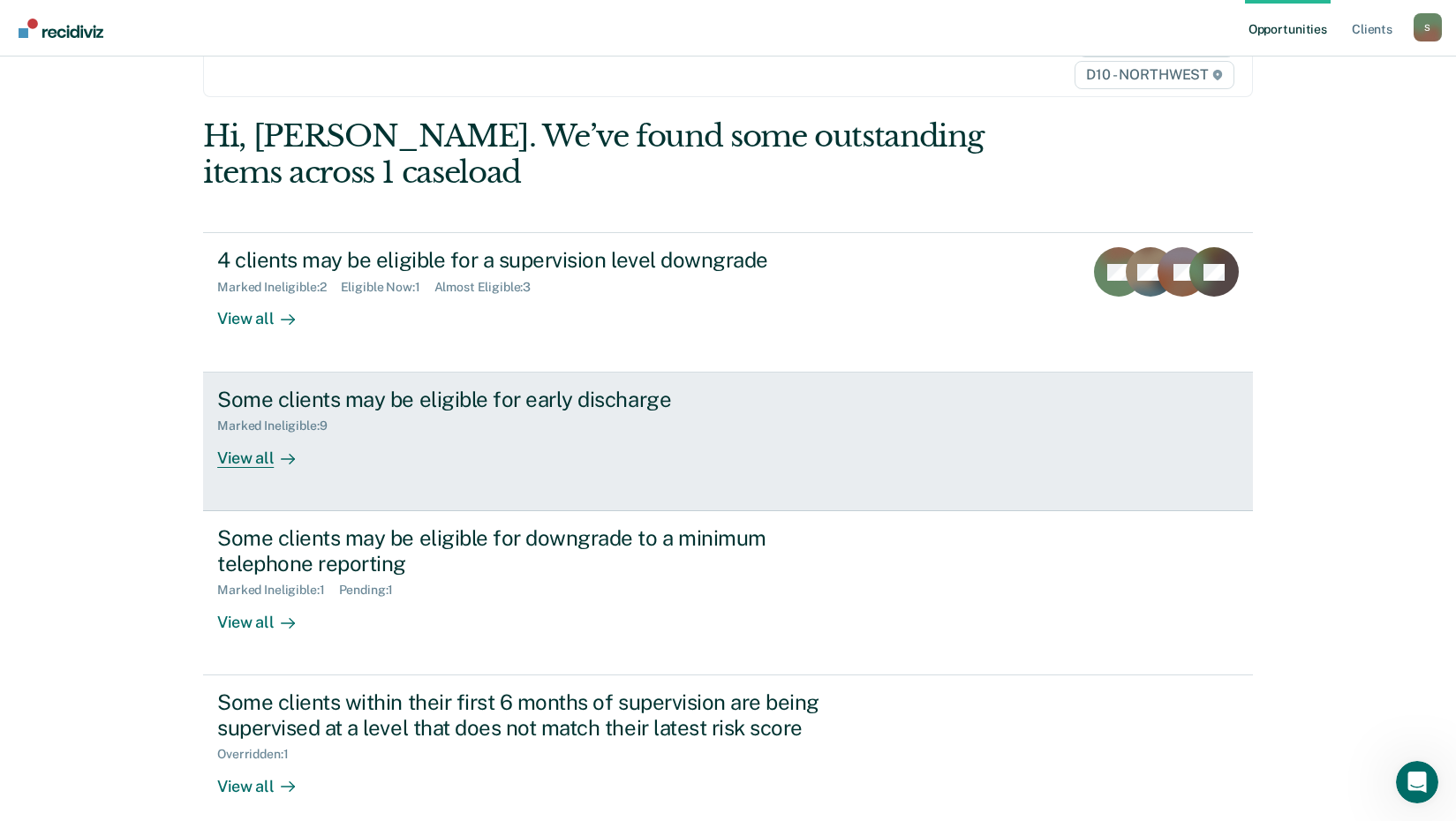
scroll to position [244, 0]
